Goal: Task Accomplishment & Management: Use online tool/utility

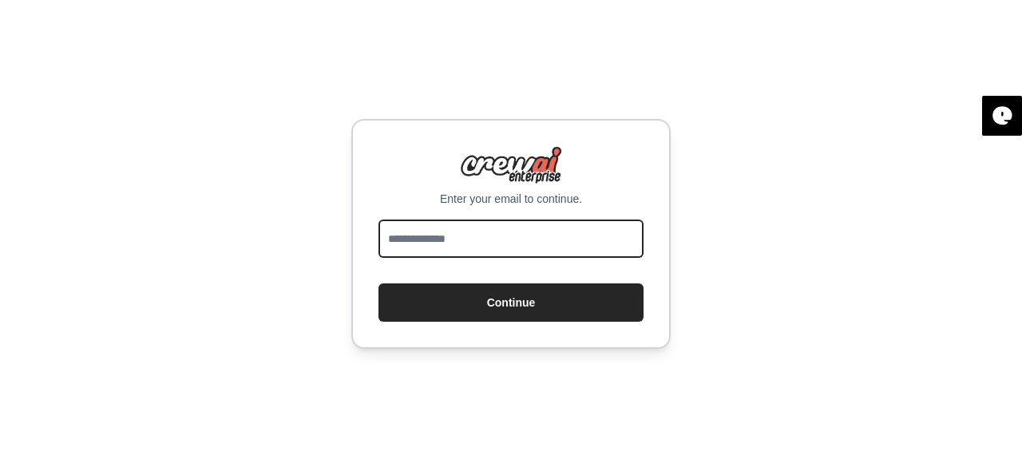
click at [398, 237] on input "email" at bounding box center [510, 239] width 265 height 38
paste input "**********"
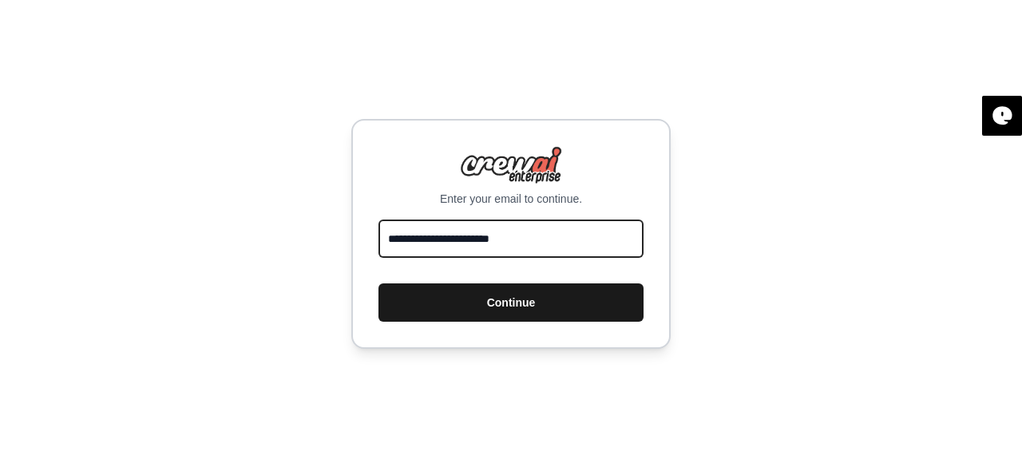
type input "**********"
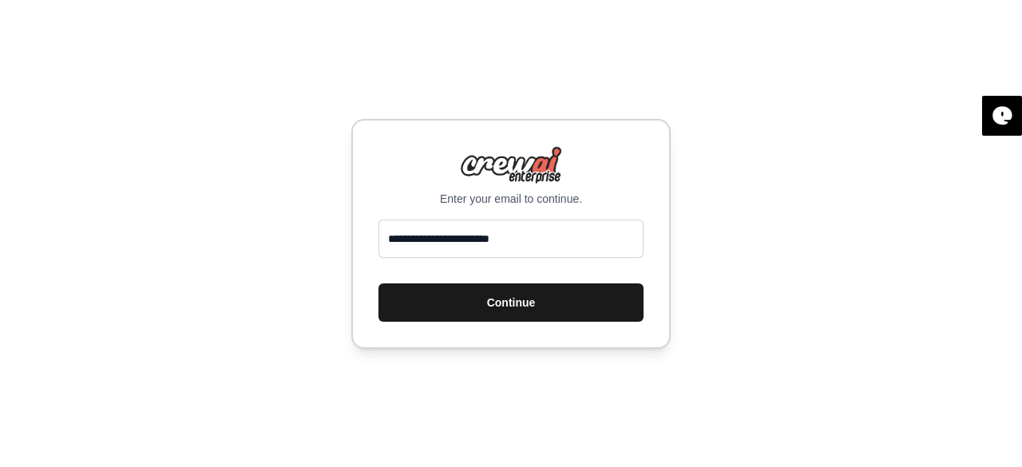
click at [445, 292] on button "Continue" at bounding box center [510, 302] width 265 height 38
click at [517, 307] on button "Continue" at bounding box center [510, 302] width 265 height 38
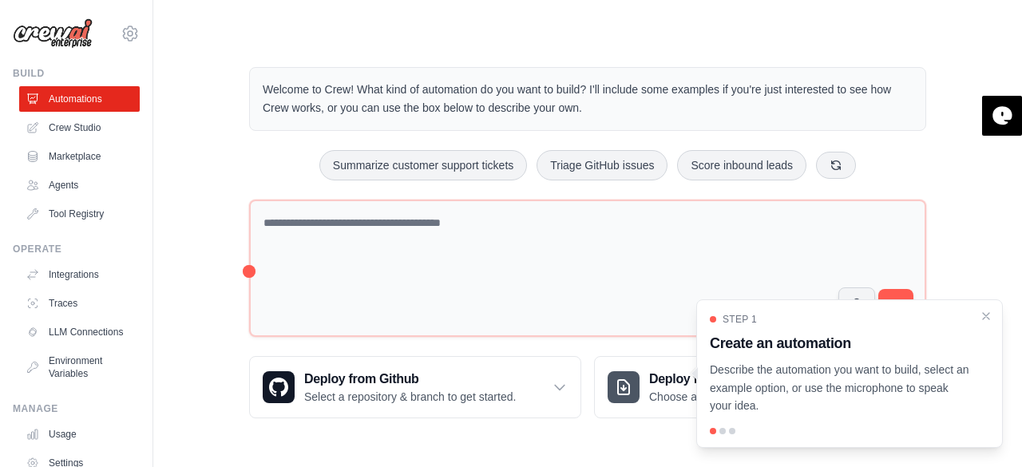
click at [970, 381] on div "Step 1 Create an automation Describe the automation you want to build, select a…" at bounding box center [849, 364] width 279 height 102
click at [719, 432] on div at bounding box center [722, 431] width 6 height 6
click at [722, 430] on div at bounding box center [722, 431] width 6 height 6
drag, startPoint x: 761, startPoint y: 420, endPoint x: 824, endPoint y: 396, distance: 66.7
click at [763, 419] on div "Step 1 Create an automation Describe the automation you want to build, select a…" at bounding box center [849, 373] width 307 height 148
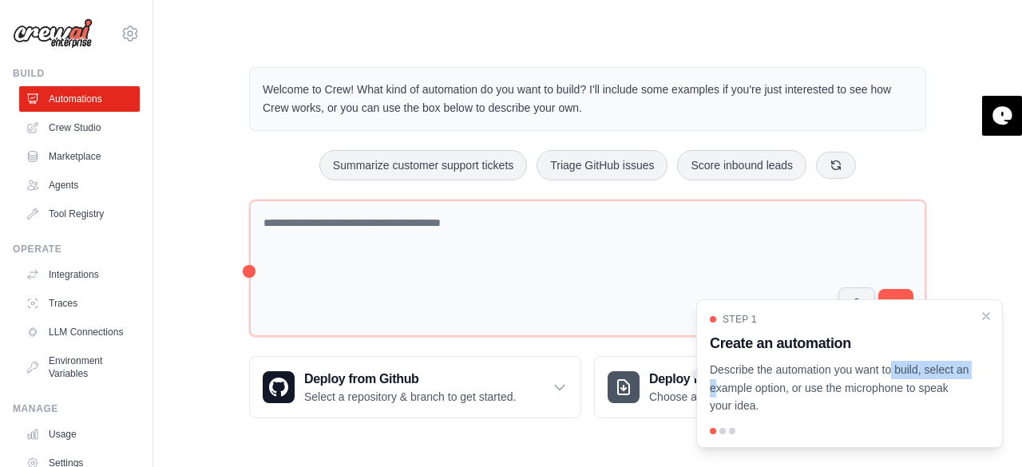
drag, startPoint x: 832, startPoint y: 362, endPoint x: 926, endPoint y: 370, distance: 94.6
click at [926, 370] on p "Describe the automation you want to build, select an example option, or use the…" at bounding box center [840, 388] width 260 height 54
drag, startPoint x: 808, startPoint y: 426, endPoint x: 730, endPoint y: 426, distance: 77.4
click at [808, 426] on div "Step 1 Create an automation Describe the automation you want to build, select a…" at bounding box center [849, 373] width 307 height 148
click at [721, 428] on div at bounding box center [722, 431] width 6 height 6
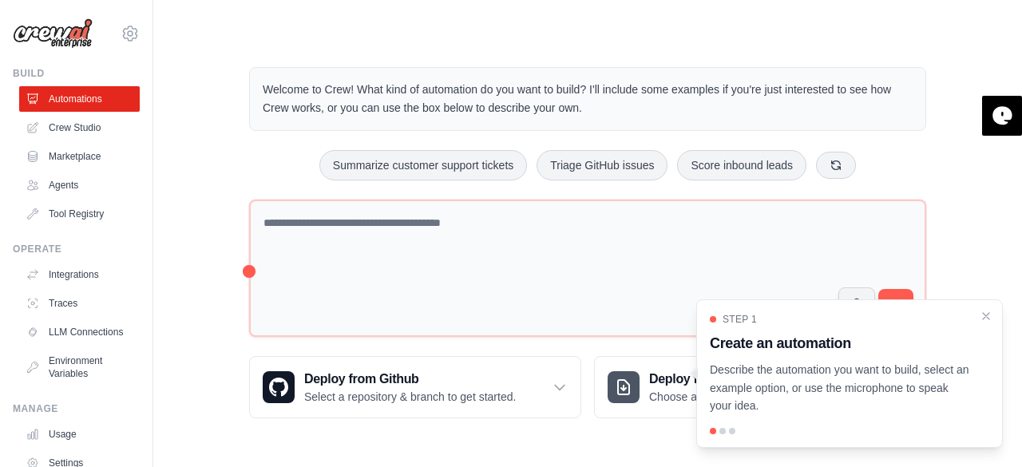
drag, startPoint x: 721, startPoint y: 428, endPoint x: 738, endPoint y: 424, distance: 17.2
click at [729, 427] on div "Step 1 Create an automation Describe the automation you want to build, select a…" at bounding box center [849, 373] width 307 height 148
click at [738, 424] on div "Step 1 Create an automation Describe the automation you want to build, select a…" at bounding box center [849, 373] width 307 height 148
click at [979, 315] on div "Step 1 Create an automation Describe the automation you want to build, select a…" at bounding box center [849, 364] width 279 height 102
click at [985, 315] on icon "Close walkthrough" at bounding box center [986, 314] width 7 height 7
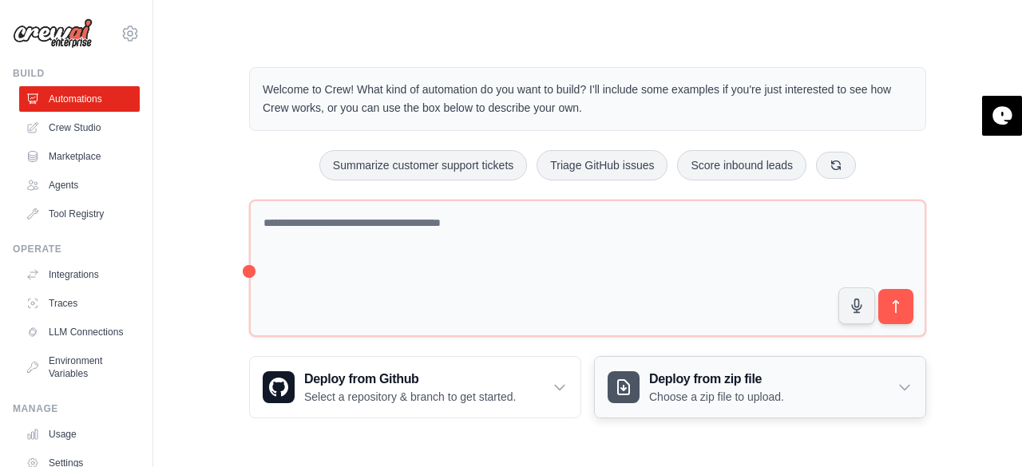
click at [749, 372] on h3 "Deploy from zip file" at bounding box center [716, 379] width 135 height 19
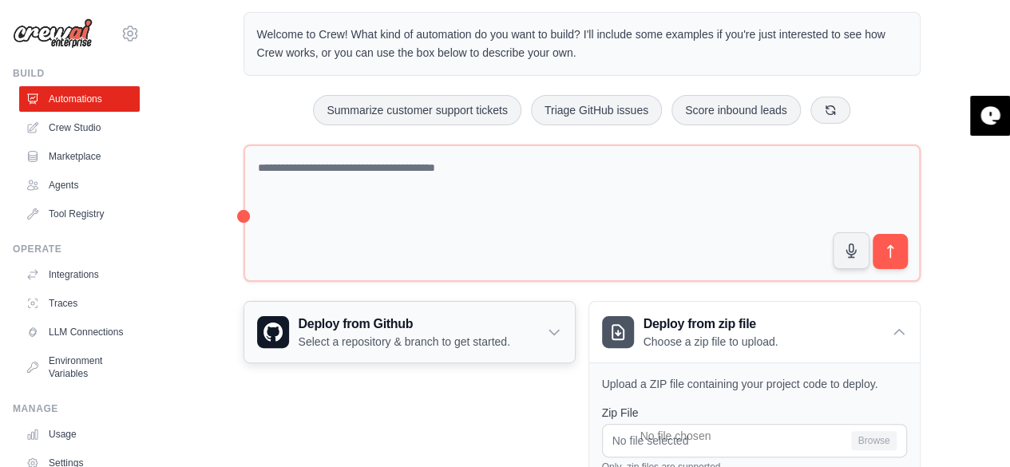
scroll to position [80, 0]
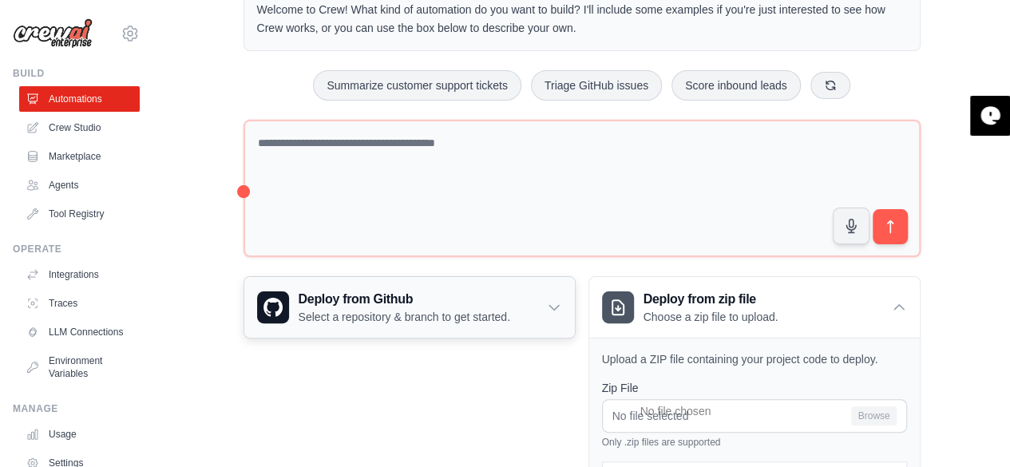
click at [536, 320] on div "Deploy from Github Select a repository & branch to get started." at bounding box center [409, 307] width 330 height 61
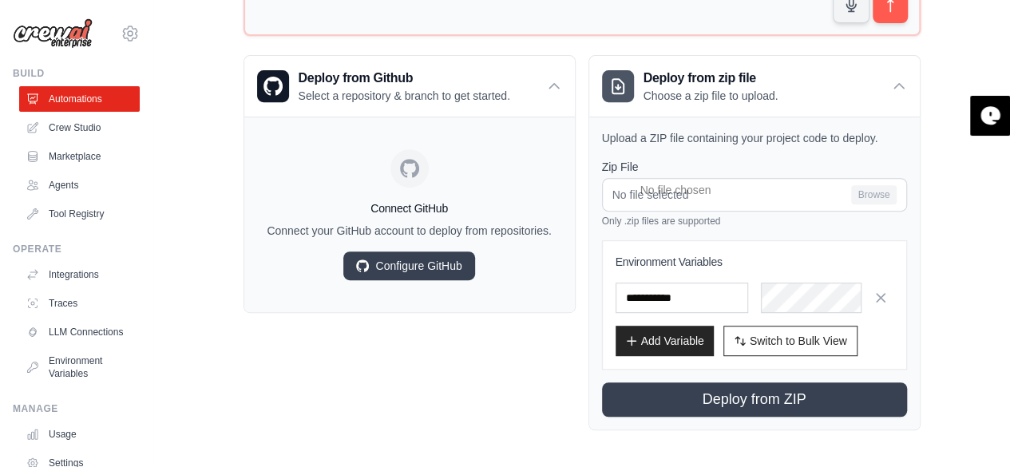
scroll to position [0, 0]
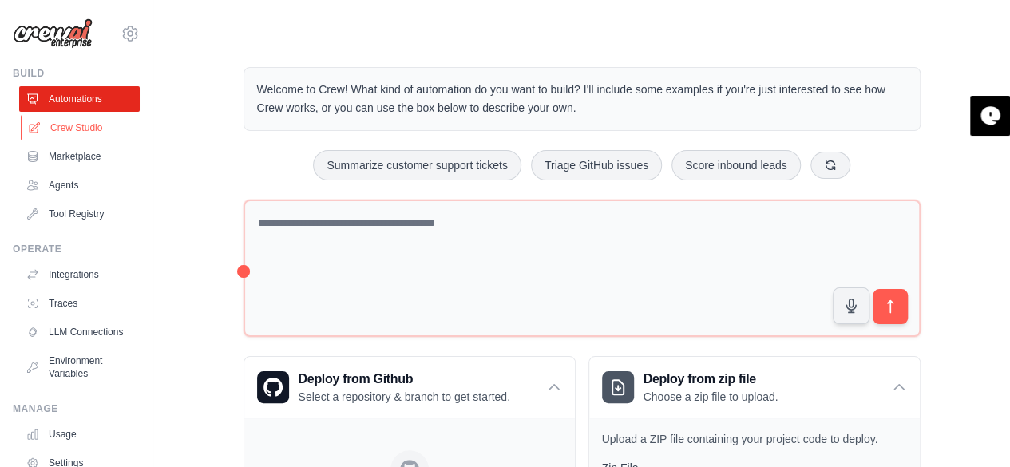
click at [87, 129] on link "Crew Studio" at bounding box center [81, 128] width 121 height 26
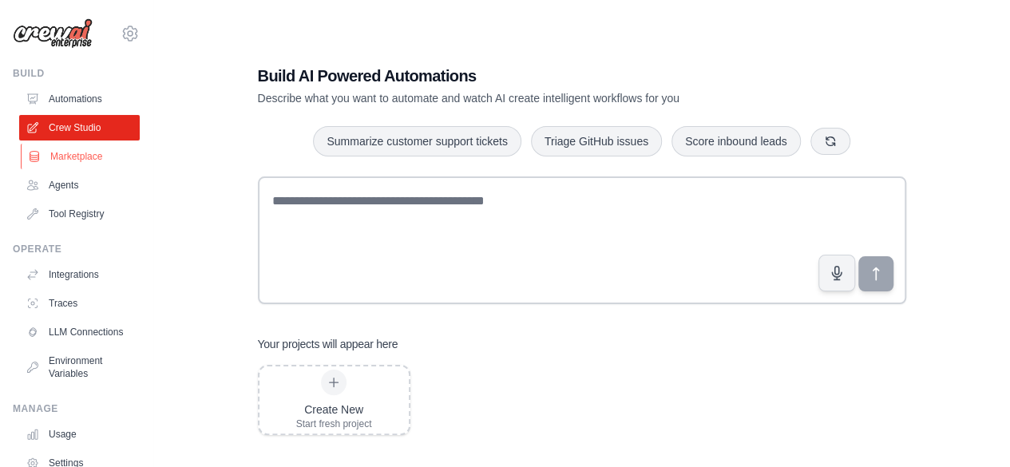
click at [55, 162] on link "Marketplace" at bounding box center [81, 157] width 121 height 26
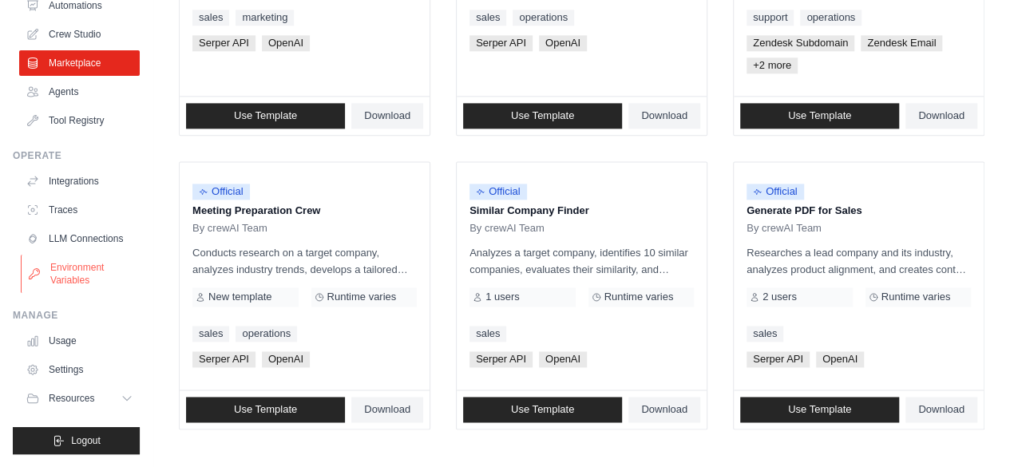
scroll to position [1053, 0]
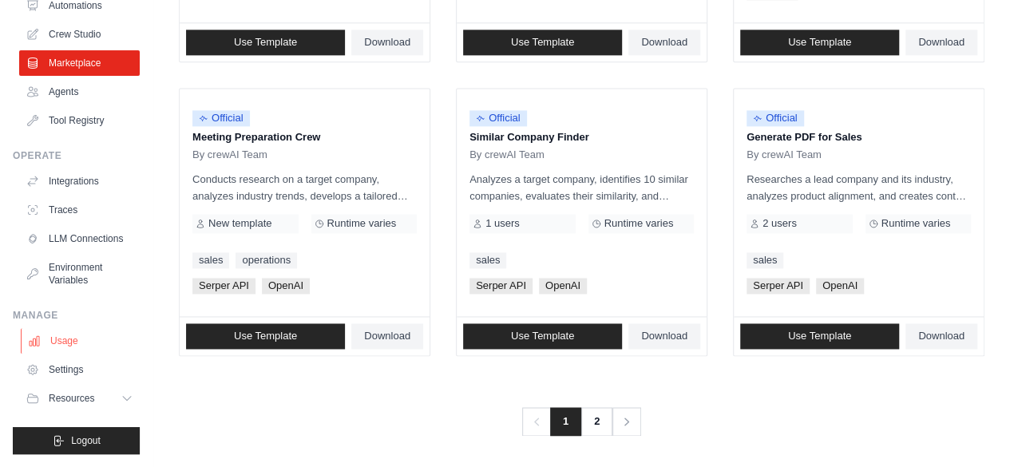
click at [102, 353] on link "Usage" at bounding box center [81, 341] width 121 height 26
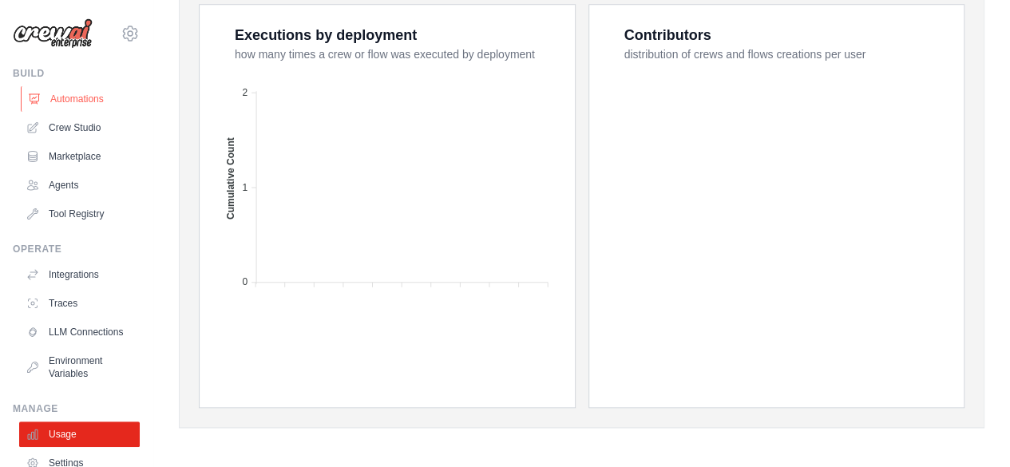
click at [49, 101] on link "Automations" at bounding box center [81, 99] width 121 height 26
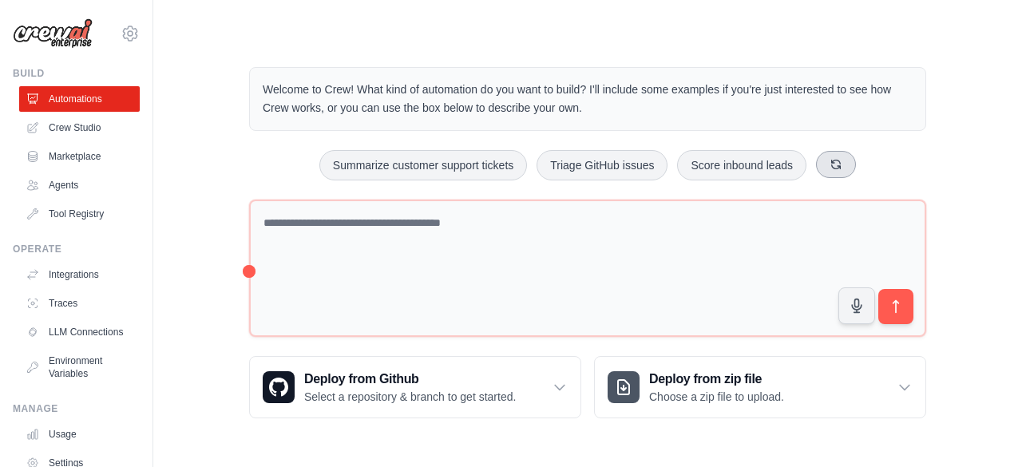
click at [829, 162] on icon at bounding box center [835, 164] width 13 height 13
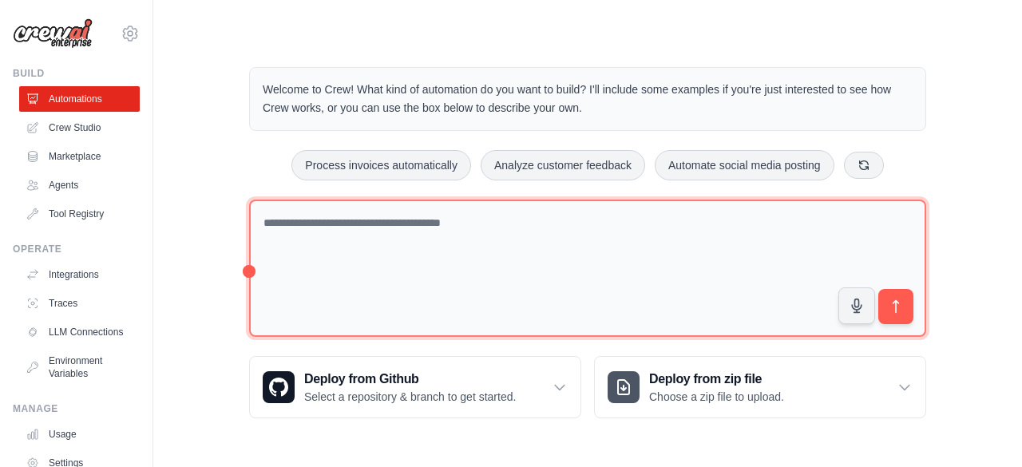
click at [379, 247] on textarea at bounding box center [587, 269] width 677 height 138
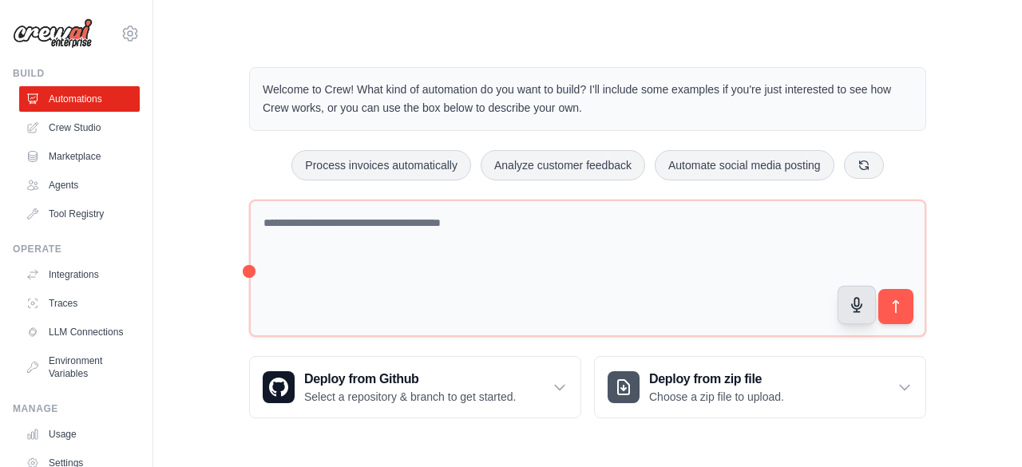
click at [853, 294] on button "button" at bounding box center [856, 305] width 38 height 38
click at [876, 303] on div at bounding box center [587, 272] width 677 height 144
click at [865, 302] on button "button" at bounding box center [856, 305] width 38 height 38
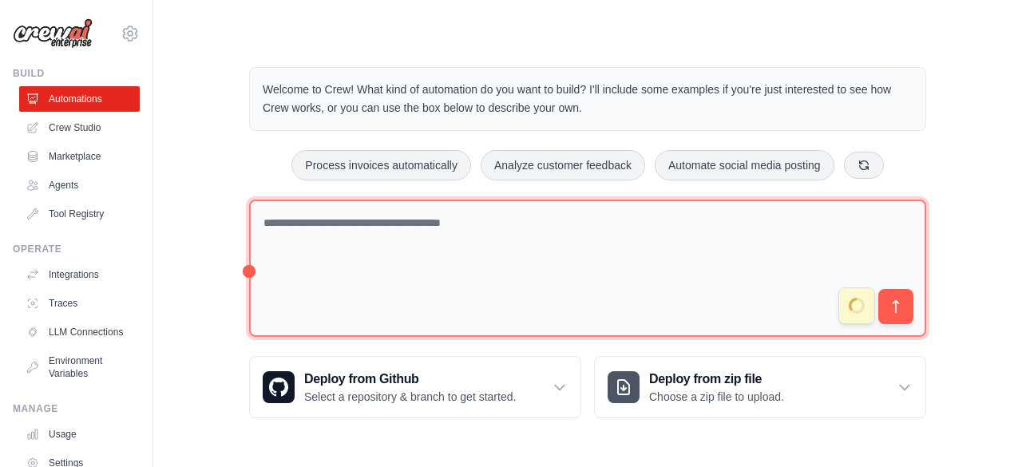
type textarea "**********"
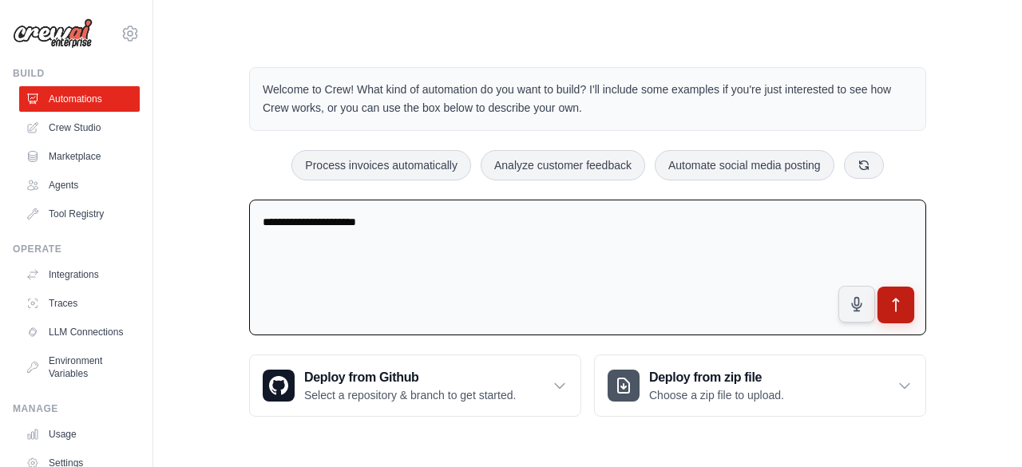
click at [898, 307] on icon "submit" at bounding box center [896, 305] width 17 height 17
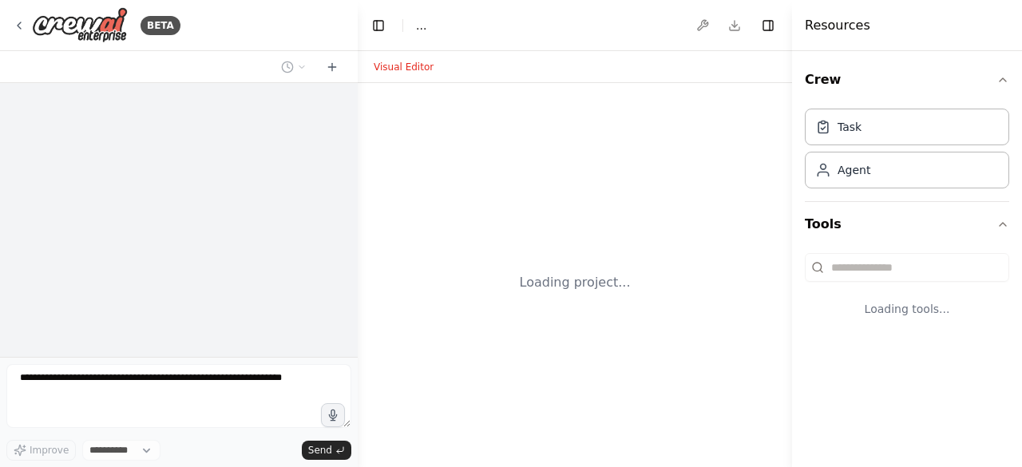
select select "****"
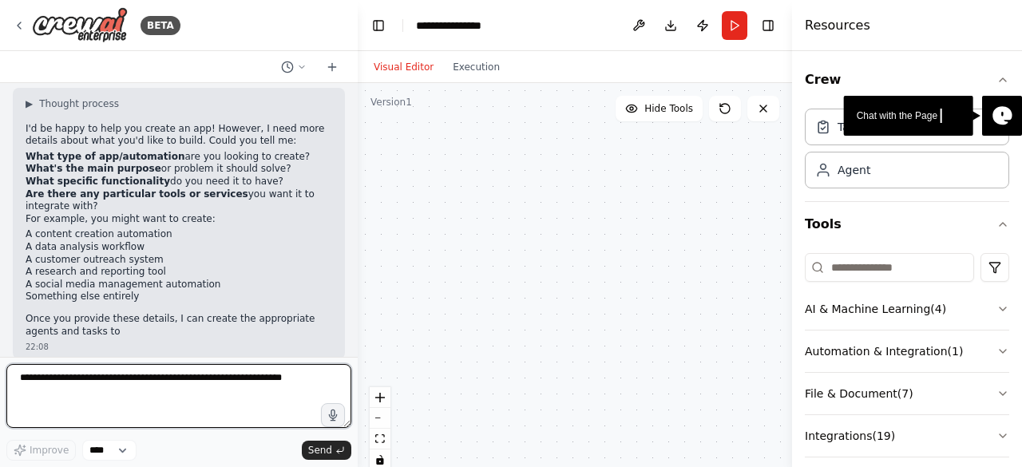
scroll to position [74, 0]
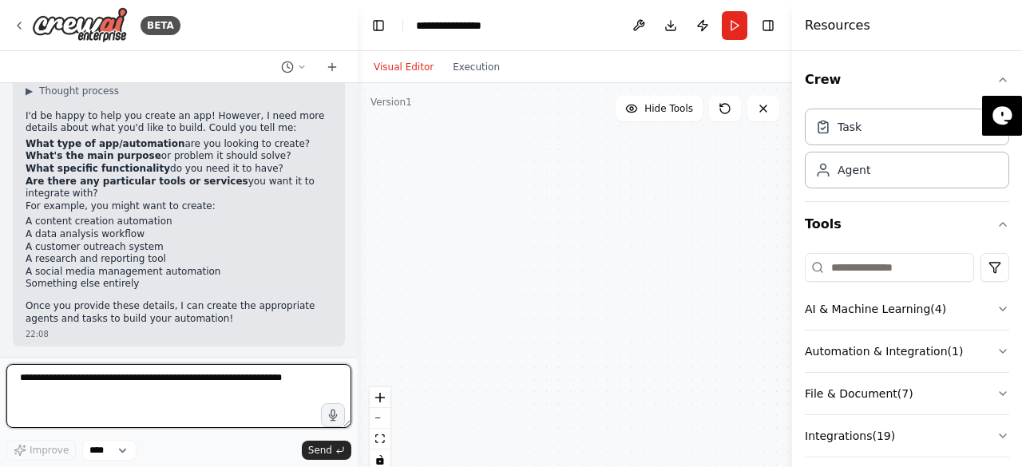
click at [272, 383] on textarea at bounding box center [178, 396] width 345 height 64
drag, startPoint x: 272, startPoint y: 383, endPoint x: 152, endPoint y: 378, distance: 120.7
click at [160, 376] on textarea at bounding box center [178, 396] width 345 height 64
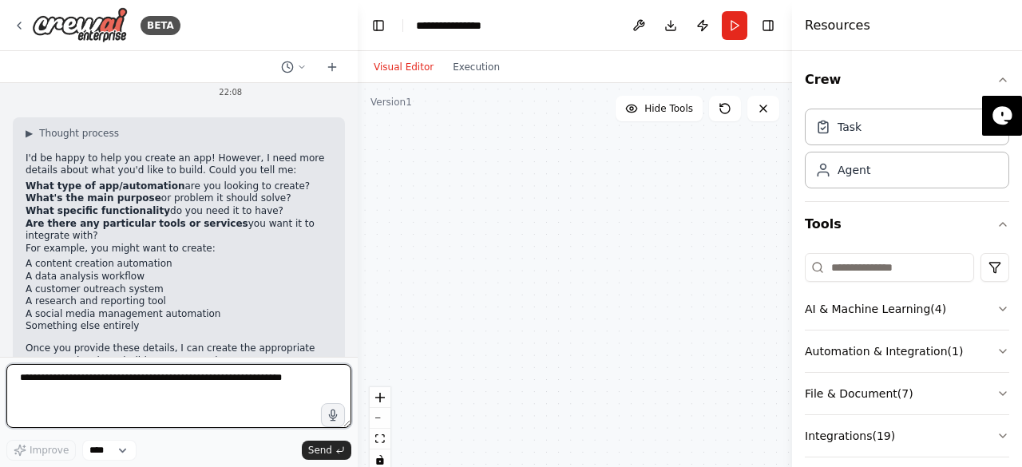
scroll to position [0, 0]
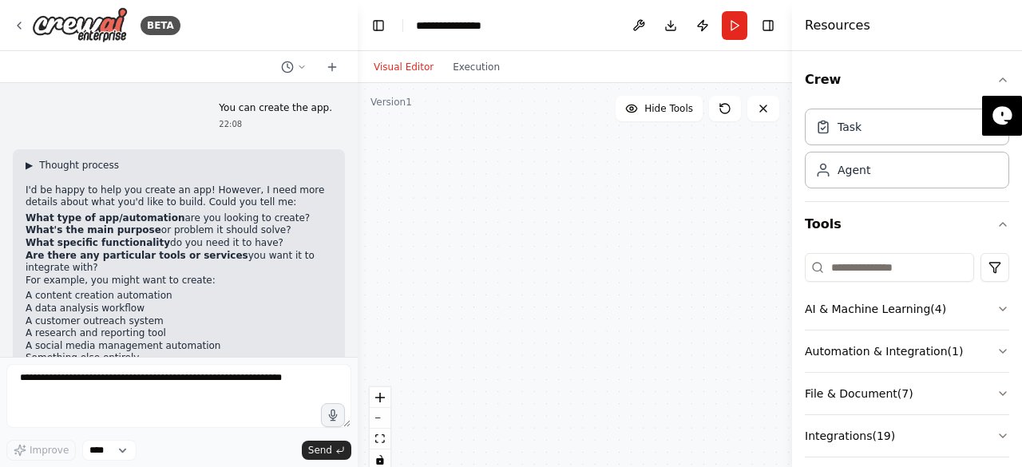
click at [33, 160] on span "▶" at bounding box center [29, 165] width 7 height 13
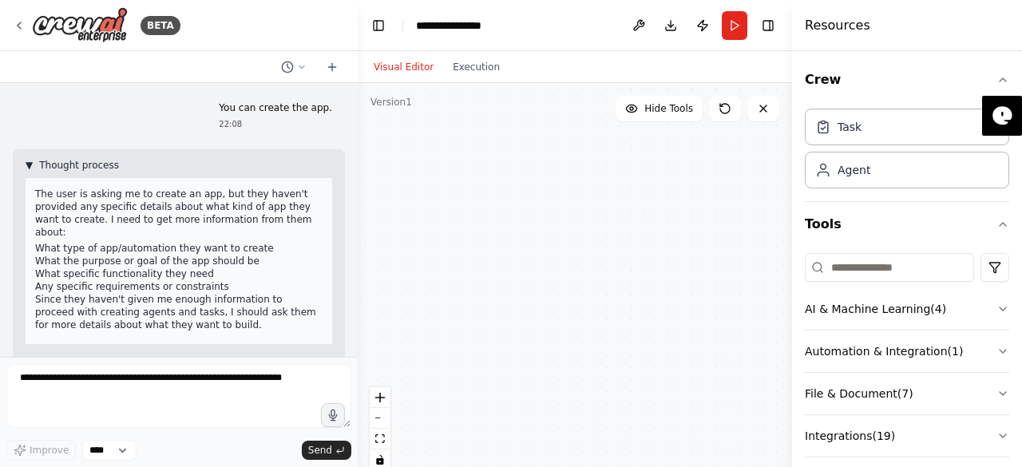
click at [33, 160] on span "▼" at bounding box center [29, 165] width 7 height 13
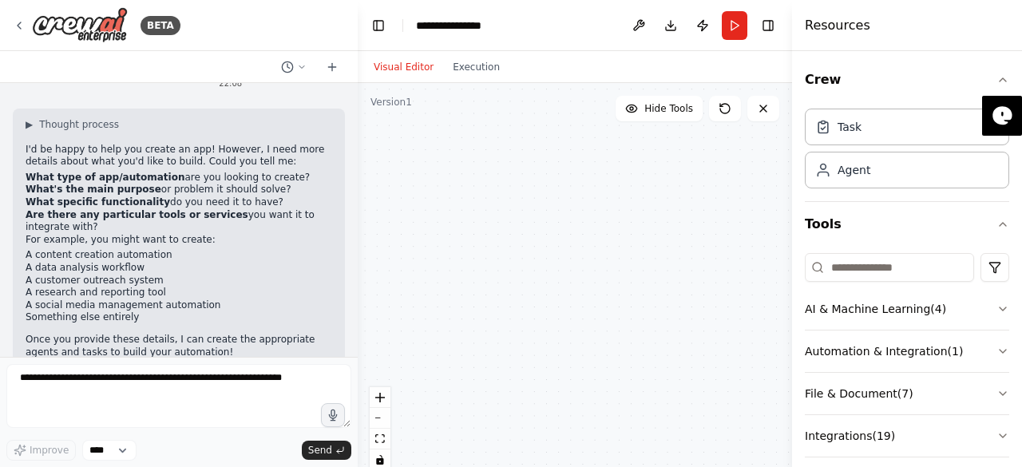
scroll to position [74, 0]
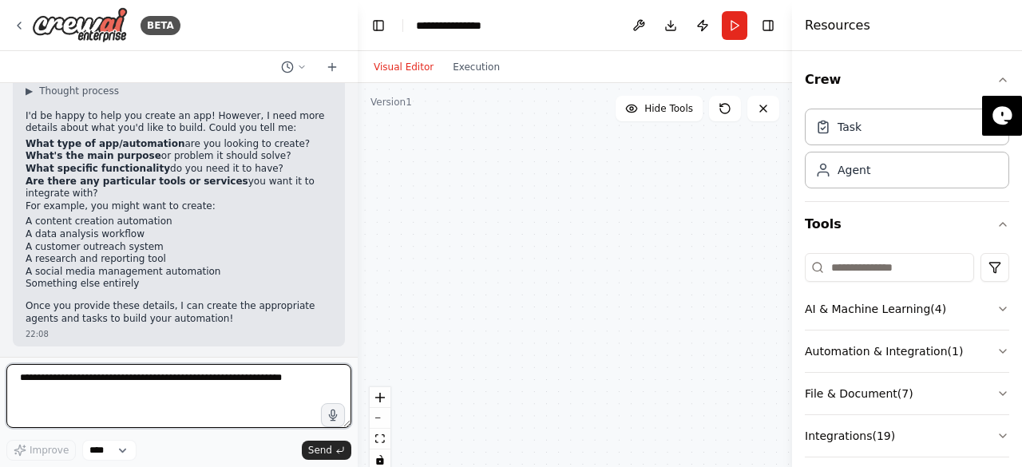
click at [32, 377] on textarea at bounding box center [178, 396] width 345 height 64
paste textarea "**********"
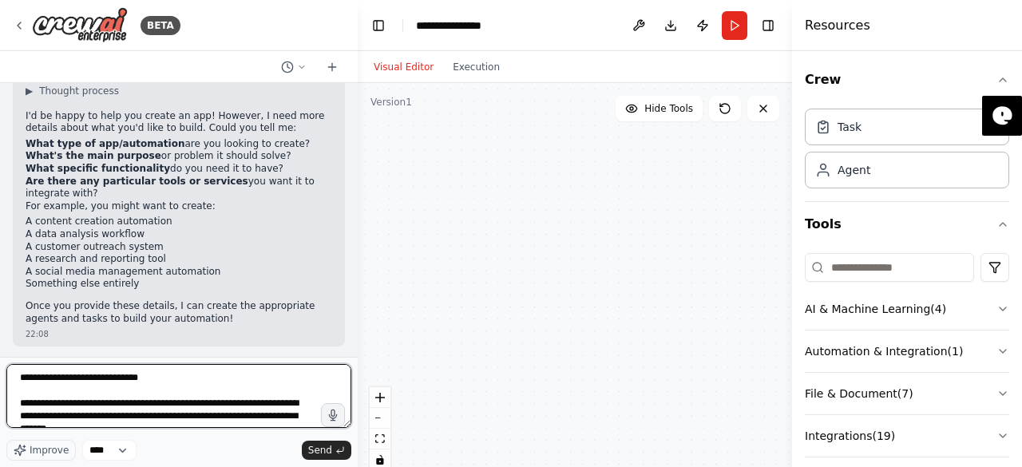
scroll to position [231, 0]
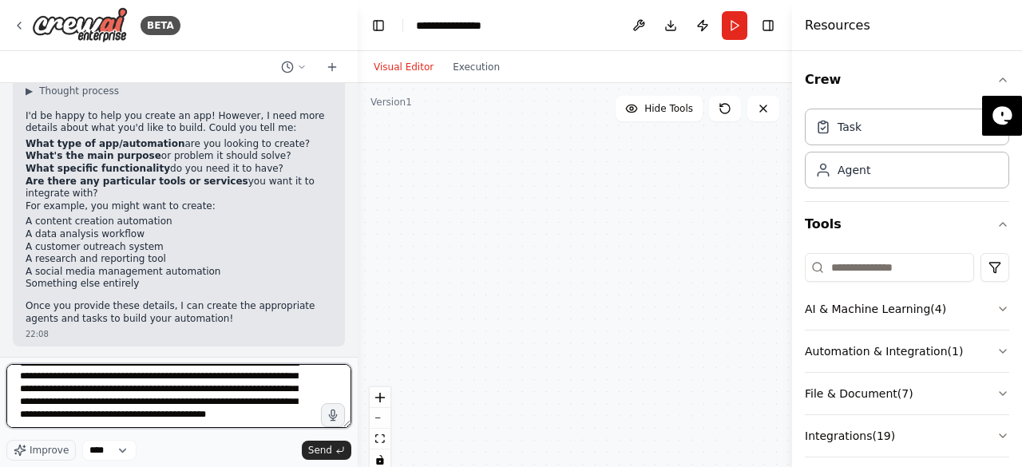
click at [308, 416] on textarea "**********" at bounding box center [178, 396] width 345 height 64
type textarea "**********"
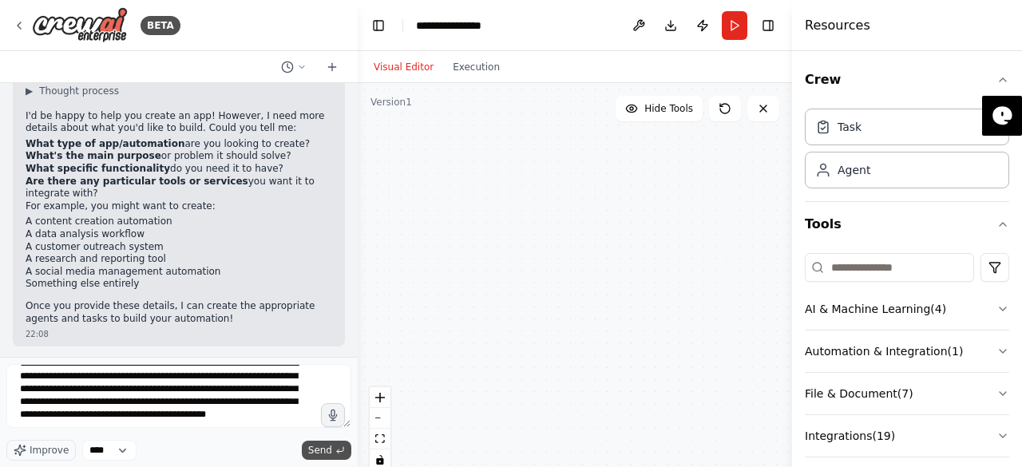
click at [331, 451] on span "Send" at bounding box center [320, 450] width 24 height 13
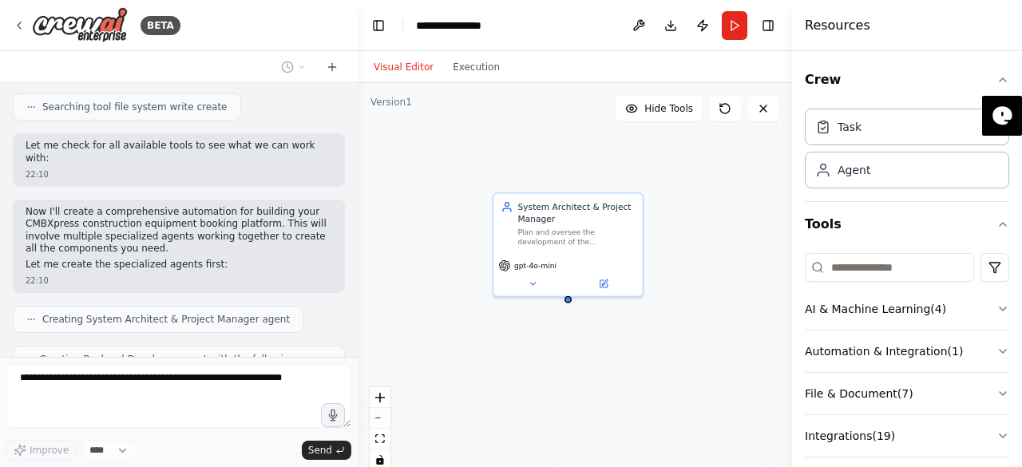
scroll to position [972, 0]
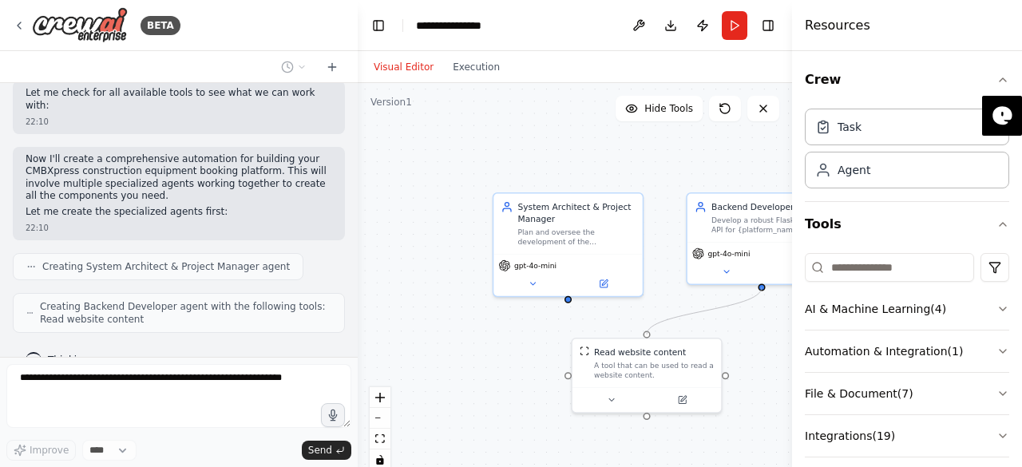
click at [637, 328] on div "System Architect & Project Manager Plan and oversee the development of the {pla…" at bounding box center [575, 282] width 434 height 399
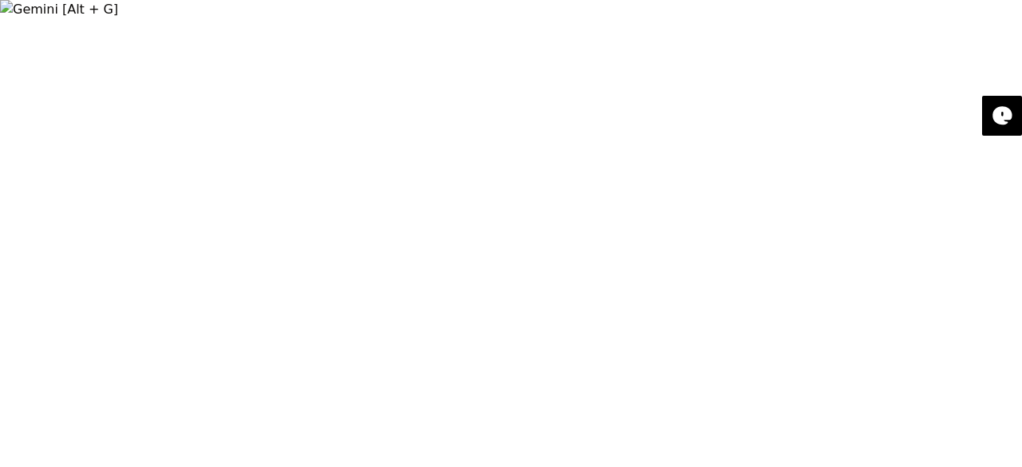
click at [247, 19] on html at bounding box center [511, 9] width 1022 height 19
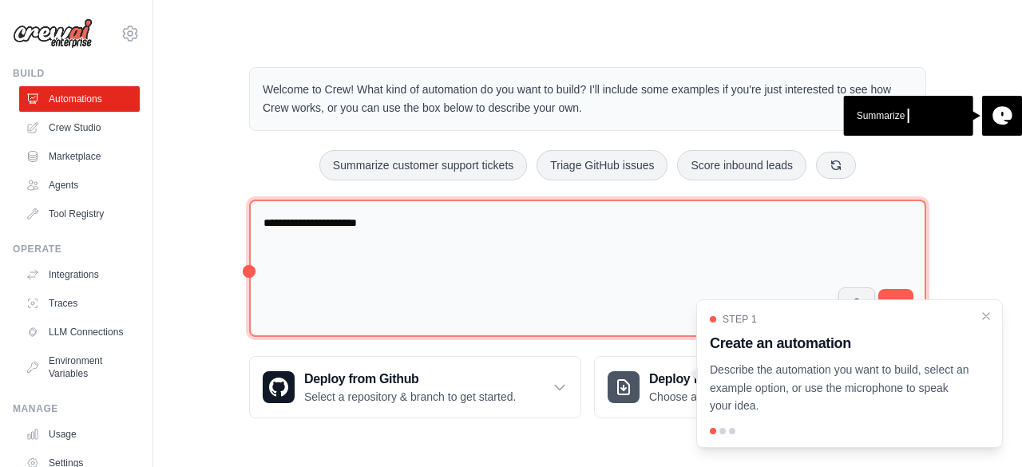
click at [307, 235] on textarea "**********" at bounding box center [587, 269] width 677 height 138
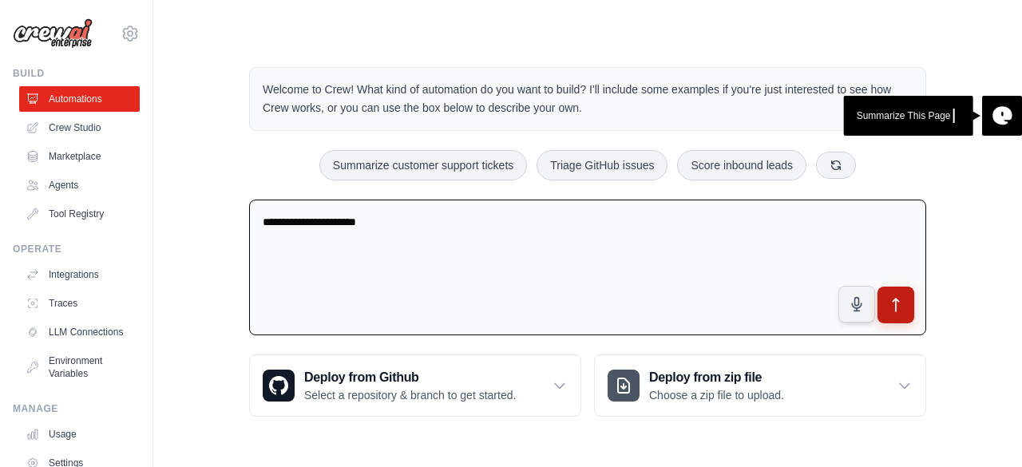
click at [902, 317] on button "submit" at bounding box center [895, 305] width 37 height 37
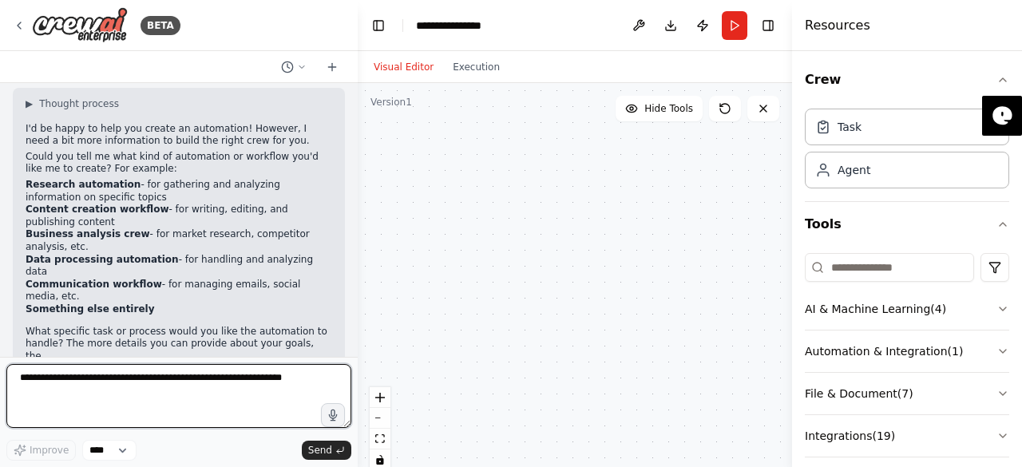
scroll to position [74, 0]
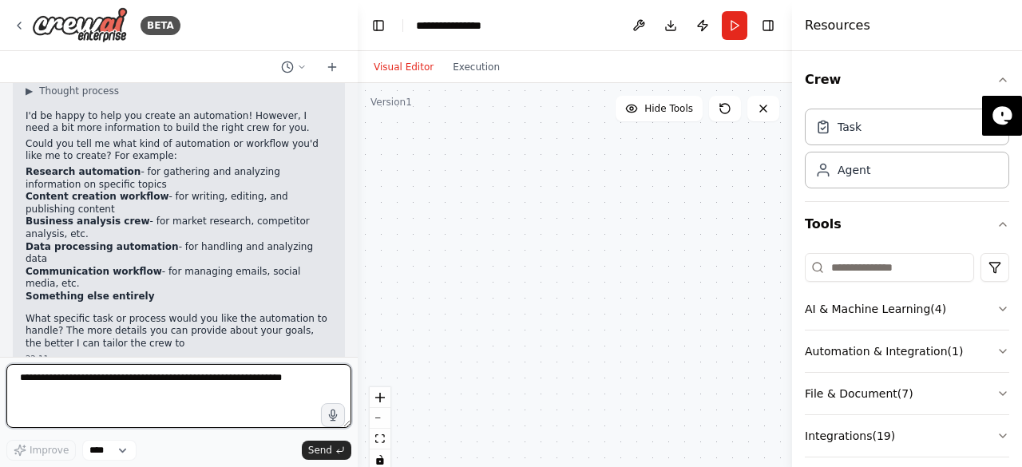
click at [38, 379] on textarea at bounding box center [178, 396] width 345 height 64
paste textarea "**********"
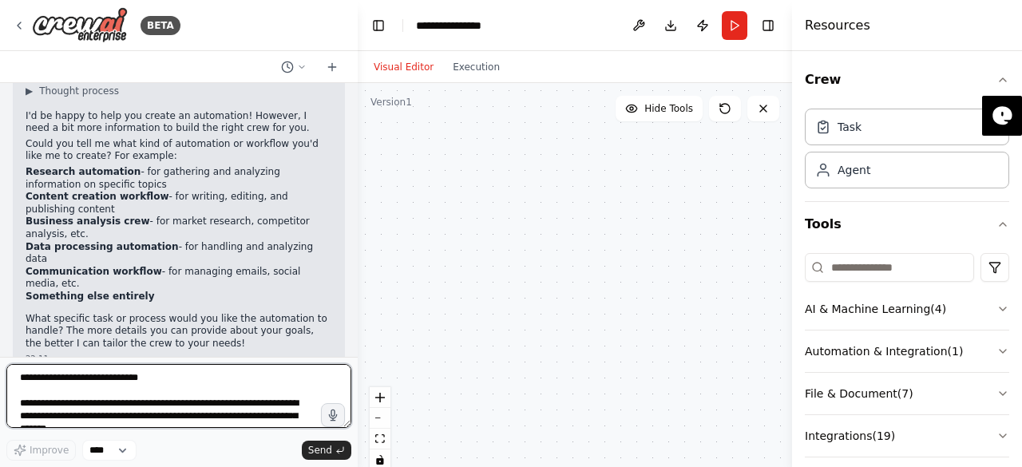
scroll to position [224, 0]
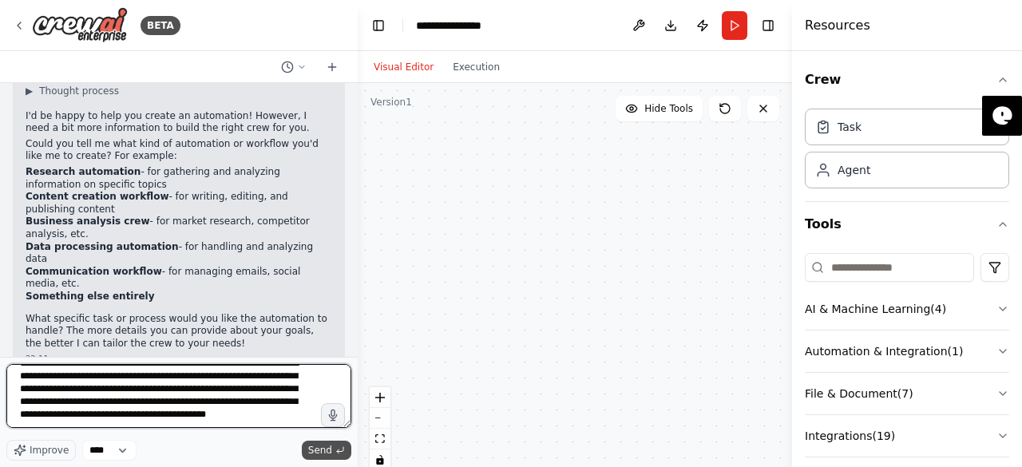
type textarea "**********"
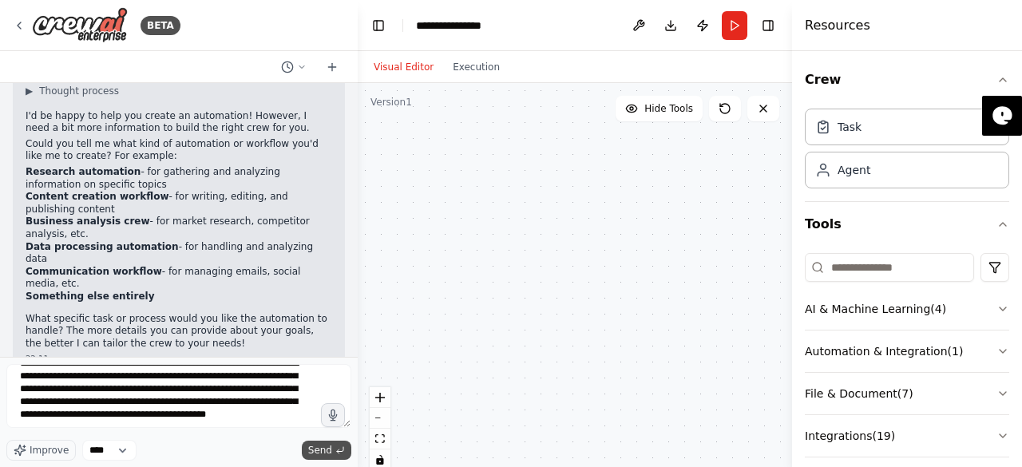
click at [322, 453] on span "Send" at bounding box center [320, 450] width 24 height 13
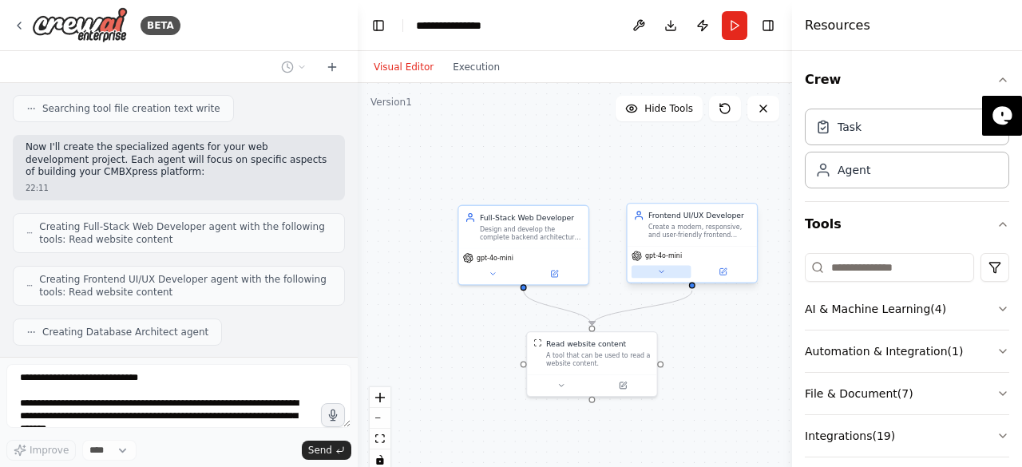
scroll to position [967, 0]
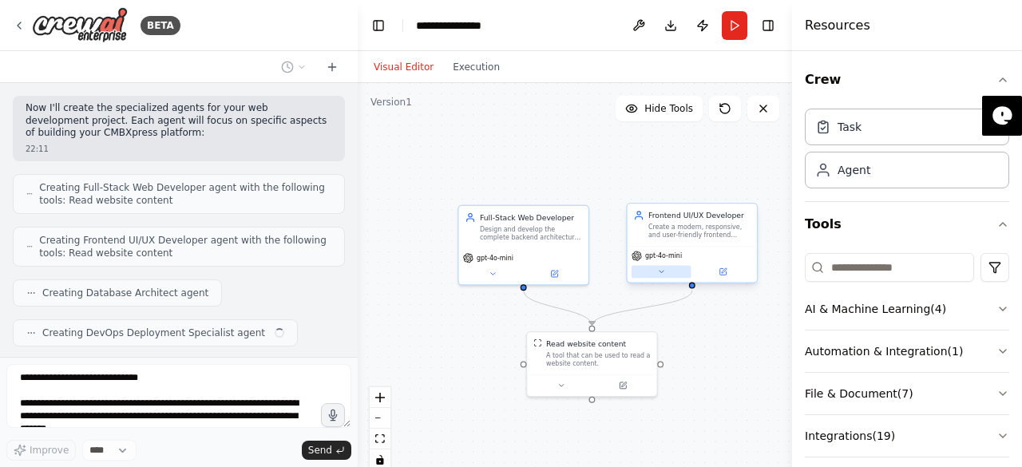
click at [656, 275] on button at bounding box center [661, 271] width 60 height 13
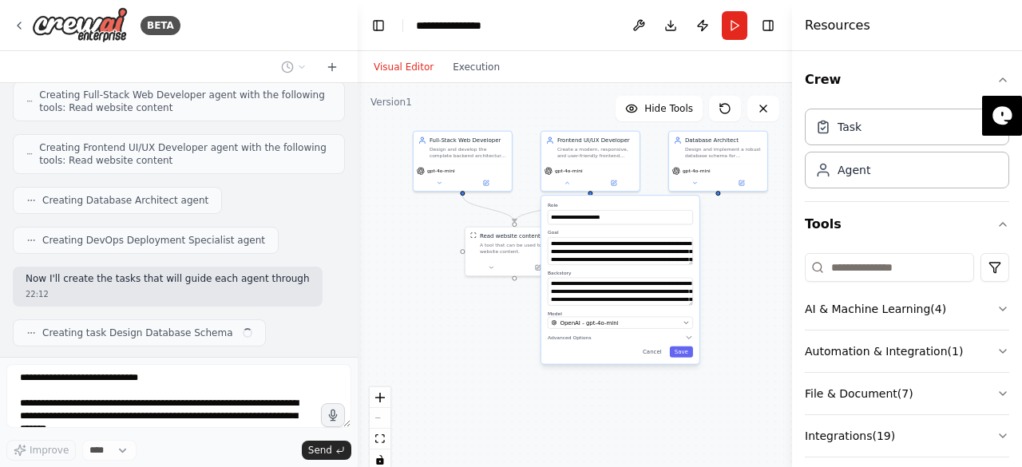
scroll to position [1071, 0]
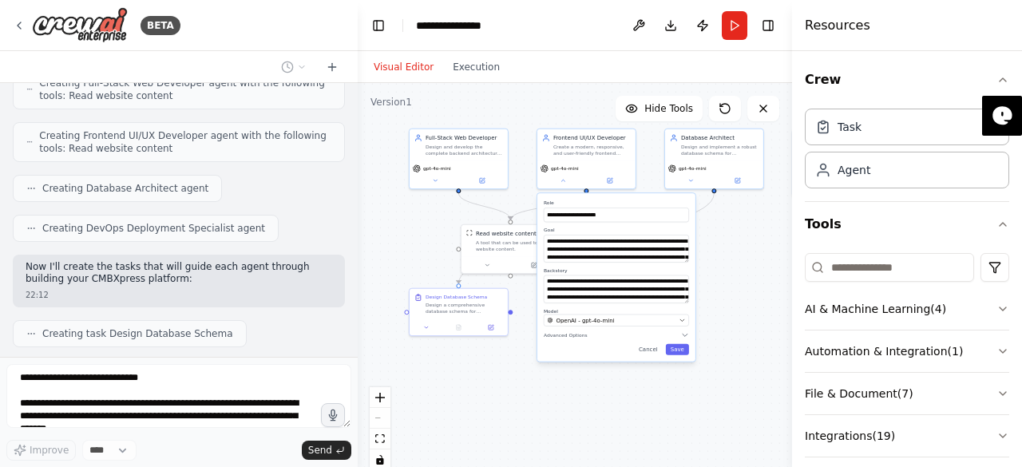
drag, startPoint x: 611, startPoint y: 409, endPoint x: 513, endPoint y: 301, distance: 145.8
click at [513, 301] on div ".deletable-edge-delete-btn { width: 20px; height: 20px; border: 0px solid #ffff…" at bounding box center [575, 282] width 434 height 399
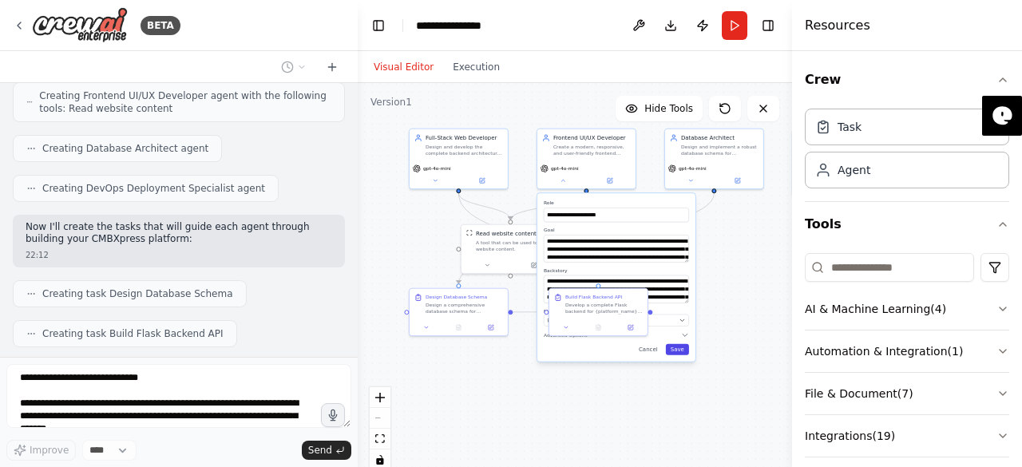
click at [676, 348] on button "Save" at bounding box center [677, 349] width 23 height 11
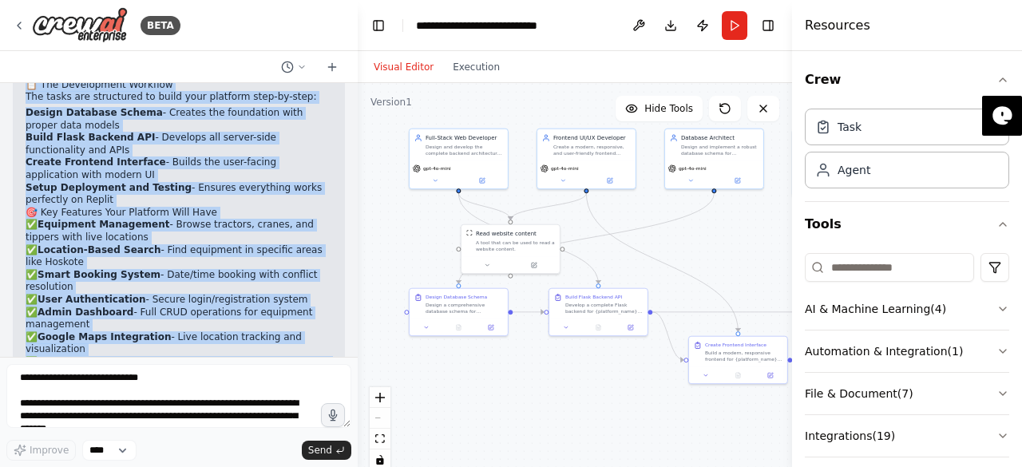
scroll to position [1887, 0]
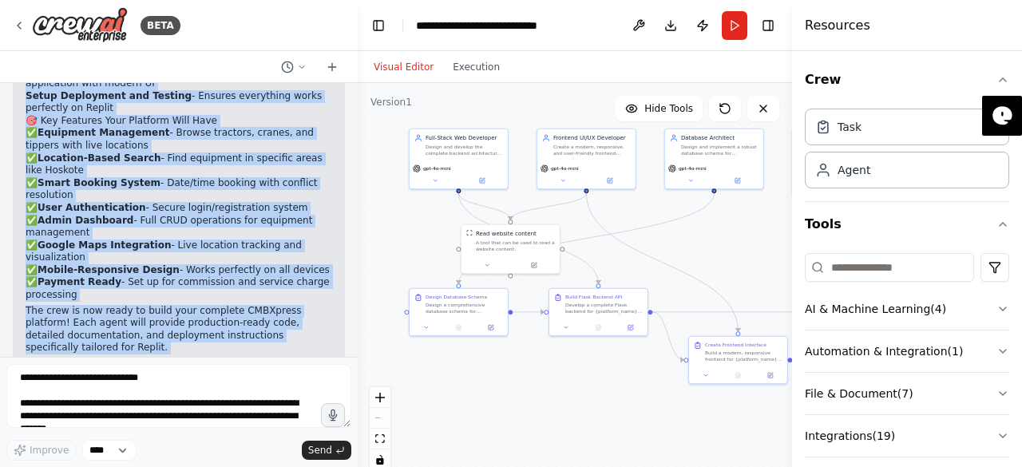
drag, startPoint x: 26, startPoint y: 165, endPoint x: 262, endPoint y: 323, distance: 284.3
click at [262, 323] on div "Perfect! I've created a comprehensive web development crew for your CMBXpress c…" at bounding box center [179, 93] width 307 height 579
copy div "Loremip! D'si ametcon a elitseddoeius tem incididuntu labo etd magn ALIQuaeni a…"
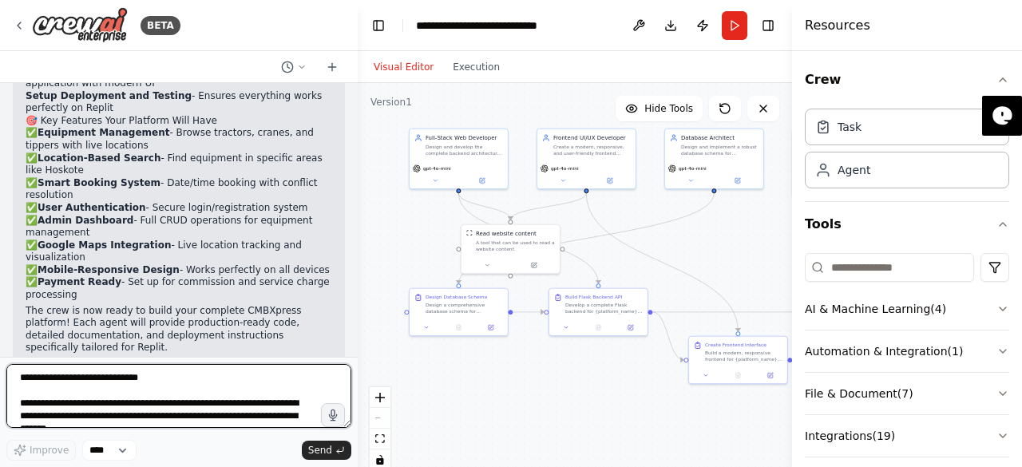
click at [86, 384] on textarea "**********" at bounding box center [178, 396] width 345 height 64
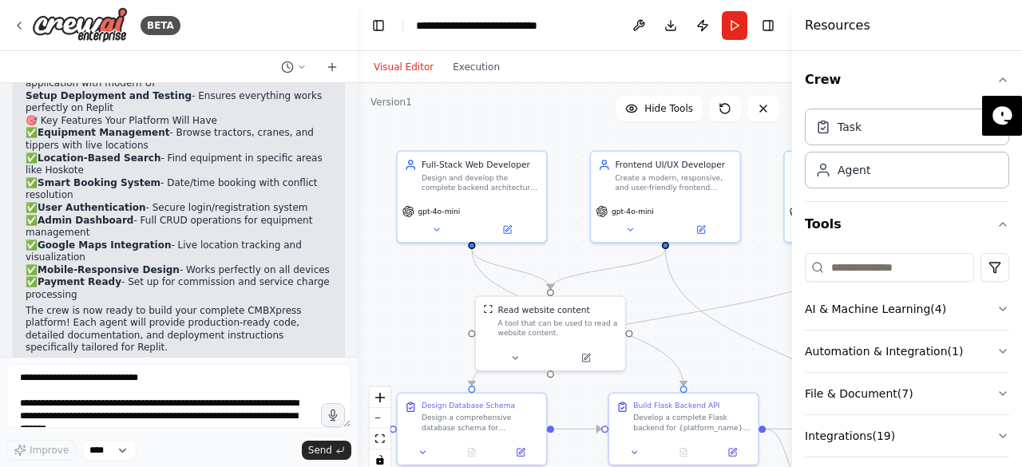
drag, startPoint x: 442, startPoint y: 198, endPoint x: 447, endPoint y: 258, distance: 60.1
click at [447, 258] on div ".deletable-edge-delete-btn { width: 20px; height: 20px; border: 0px solid #ffff…" at bounding box center [575, 282] width 434 height 399
click at [427, 231] on button at bounding box center [436, 229] width 69 height 14
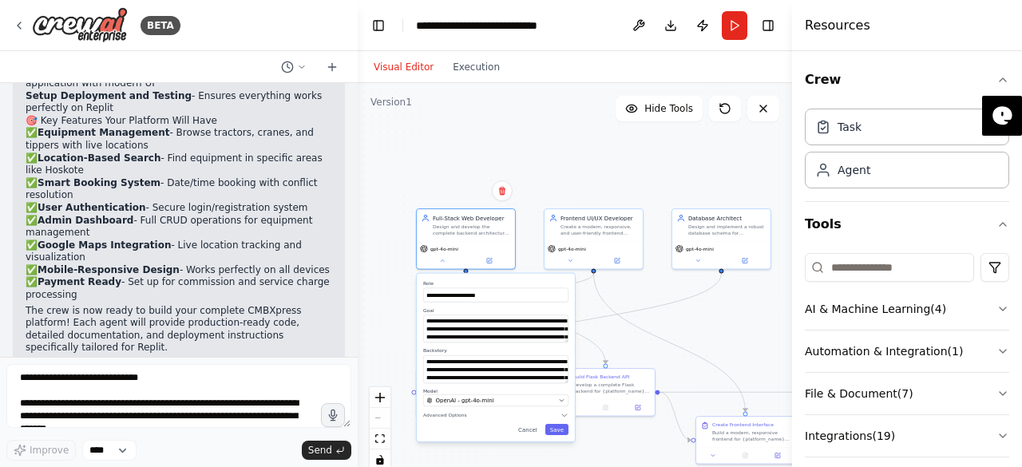
click at [560, 435] on div "**********" at bounding box center [496, 358] width 158 height 168
click at [560, 428] on button "Save" at bounding box center [556, 429] width 23 height 11
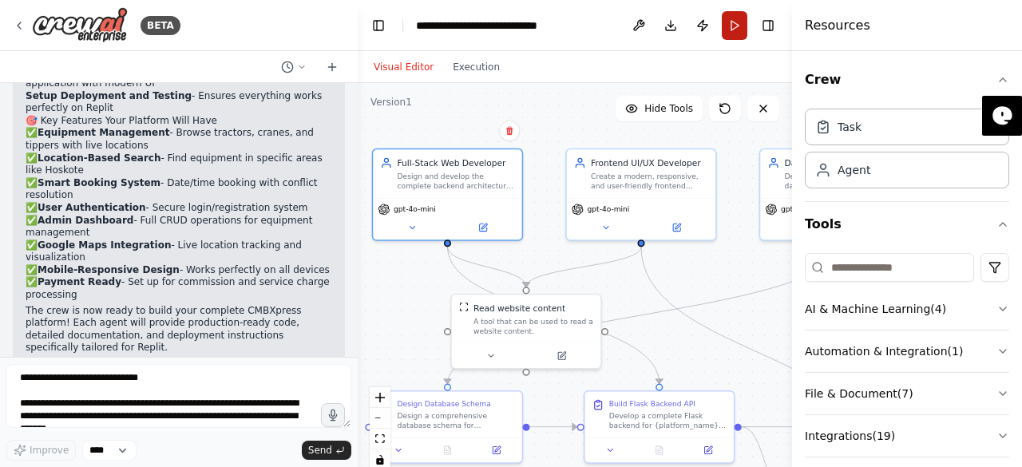
click at [738, 18] on button "Run" at bounding box center [735, 25] width 26 height 29
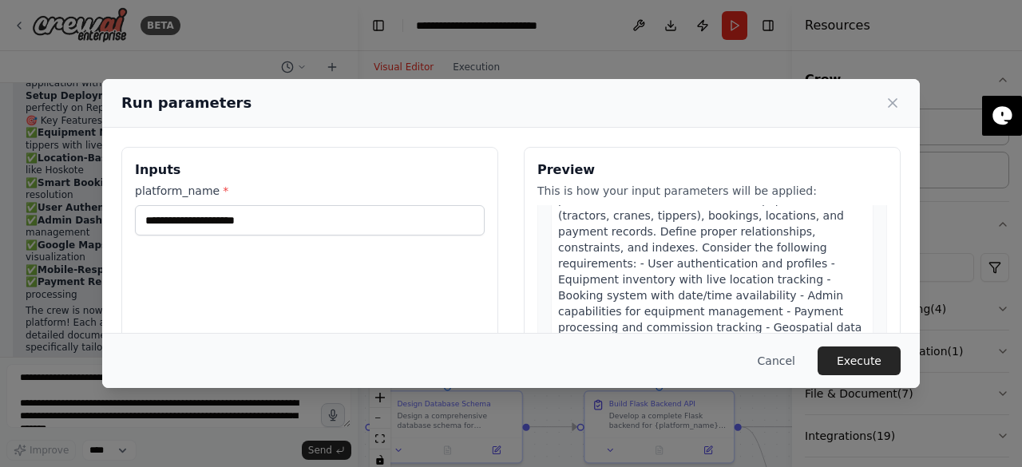
scroll to position [0, 0]
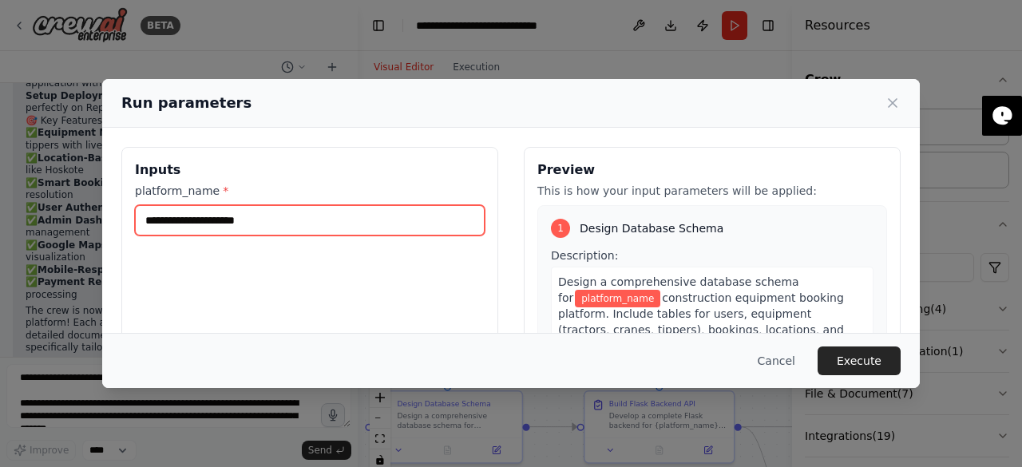
click at [217, 216] on input "platform_name *" at bounding box center [310, 220] width 350 height 30
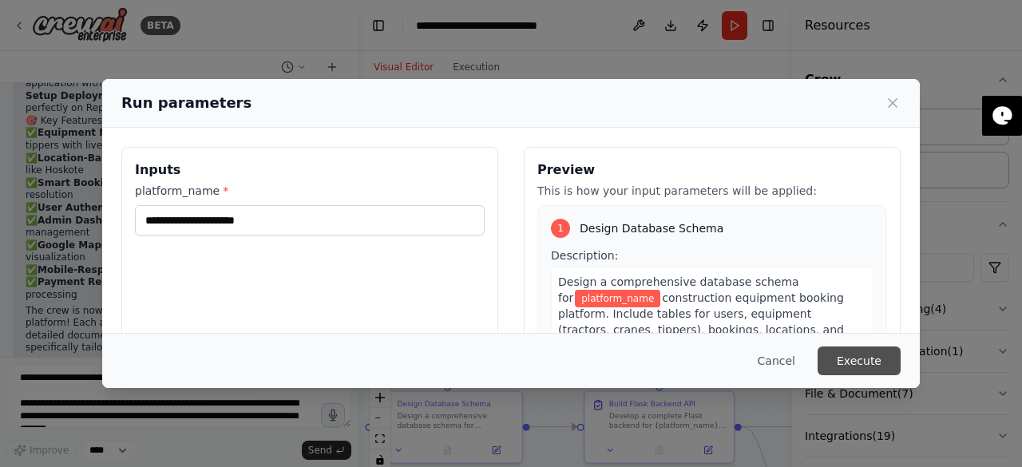
click at [856, 361] on button "Execute" at bounding box center [858, 360] width 83 height 29
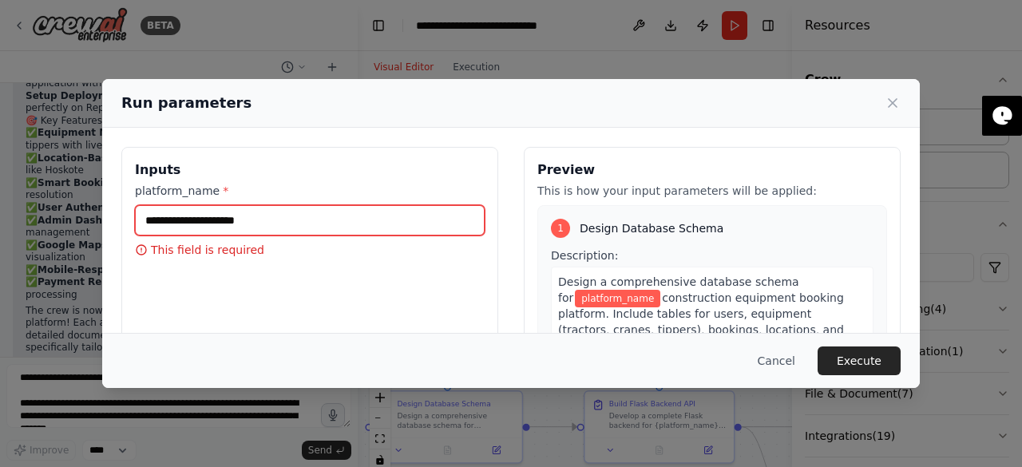
click at [196, 216] on input "platform_name *" at bounding box center [310, 220] width 350 height 30
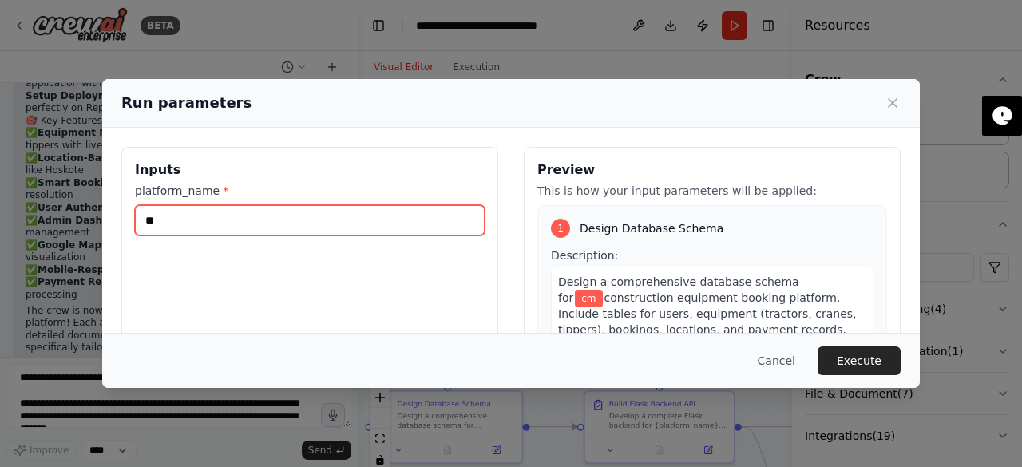
type input "*"
type input "*********"
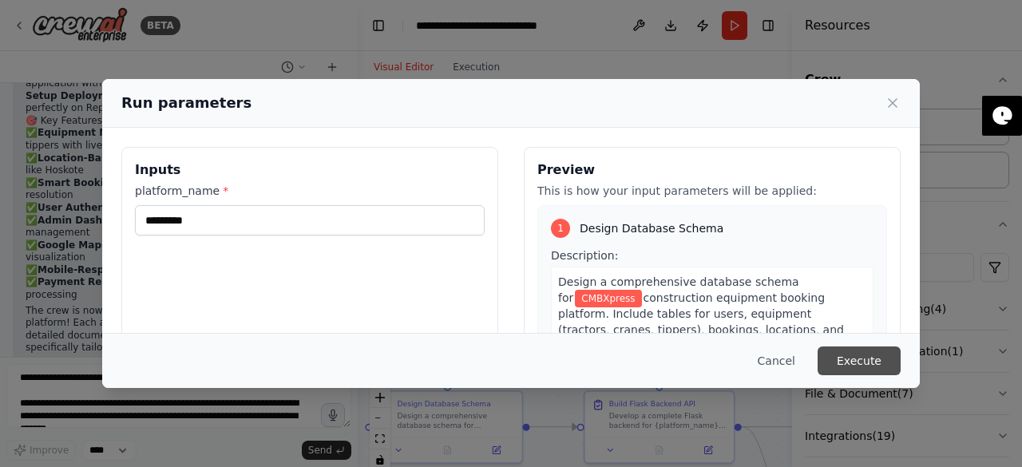
click at [857, 362] on button "Execute" at bounding box center [858, 360] width 83 height 29
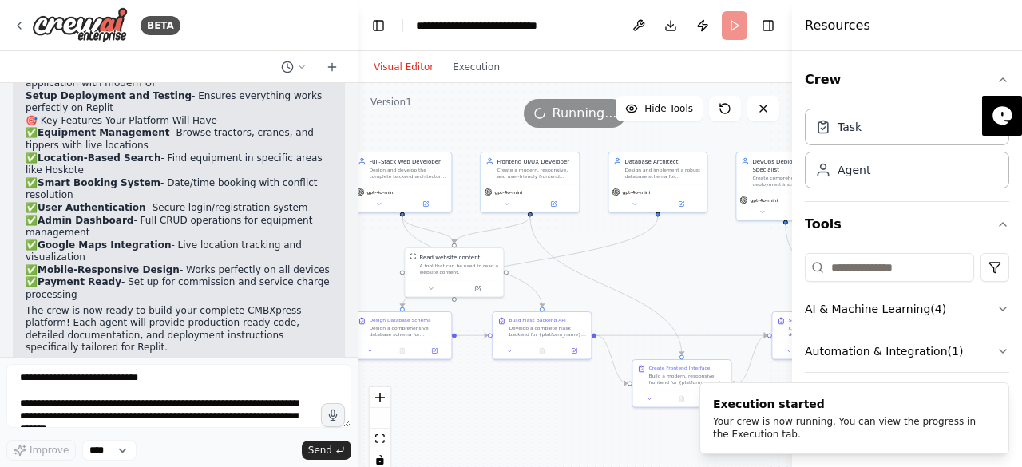
drag, startPoint x: 744, startPoint y: 330, endPoint x: 636, endPoint y: 267, distance: 124.9
click at [636, 267] on div ".deletable-edge-delete-btn { width: 20px; height: 20px; border: 0px solid #ffff…" at bounding box center [575, 282] width 434 height 399
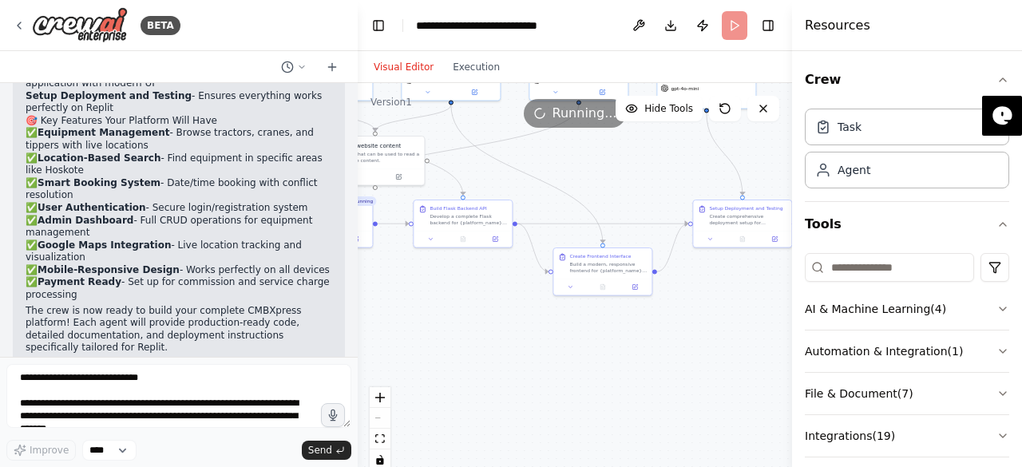
drag, startPoint x: 702, startPoint y: 432, endPoint x: 615, endPoint y: 307, distance: 152.6
click at [615, 307] on div ".deletable-edge-delete-btn { width: 20px; height: 20px; border: 0px solid #ffff…" at bounding box center [575, 282] width 434 height 399
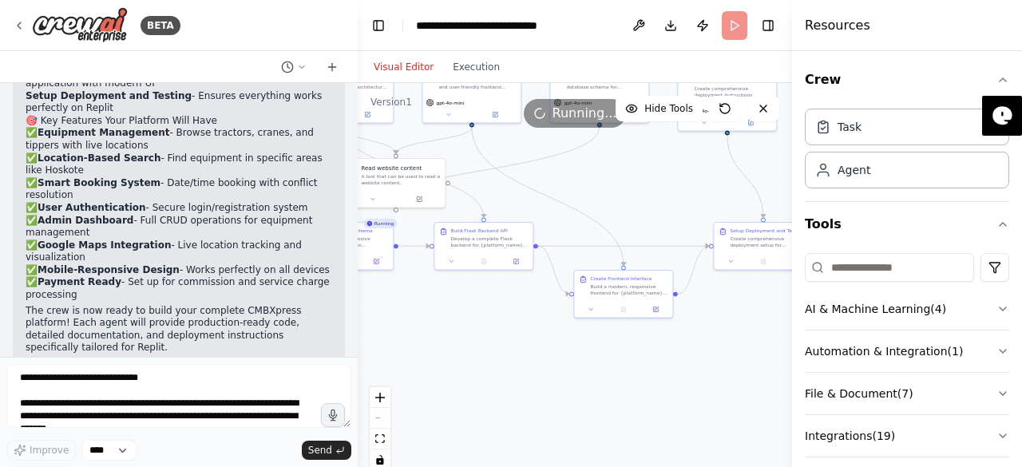
drag, startPoint x: 538, startPoint y: 317, endPoint x: 567, endPoint y: 353, distance: 46.0
click at [567, 353] on div ".deletable-edge-delete-btn { width: 20px; height: 20px; border: 0px solid #ffff…" at bounding box center [575, 282] width 434 height 399
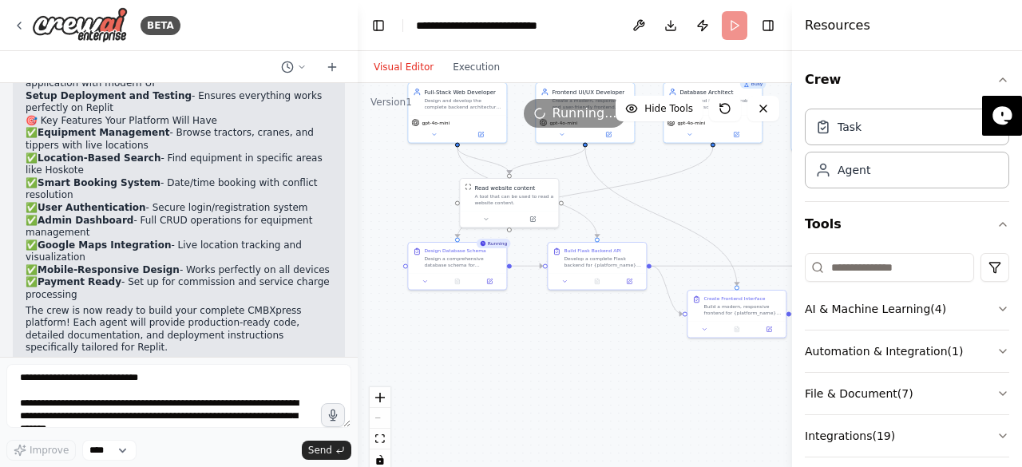
drag, startPoint x: 546, startPoint y: 338, endPoint x: 659, endPoint y: 358, distance: 115.1
click at [659, 358] on div ".deletable-edge-delete-btn { width: 20px; height: 20px; border: 0px solid #ffff…" at bounding box center [575, 282] width 434 height 399
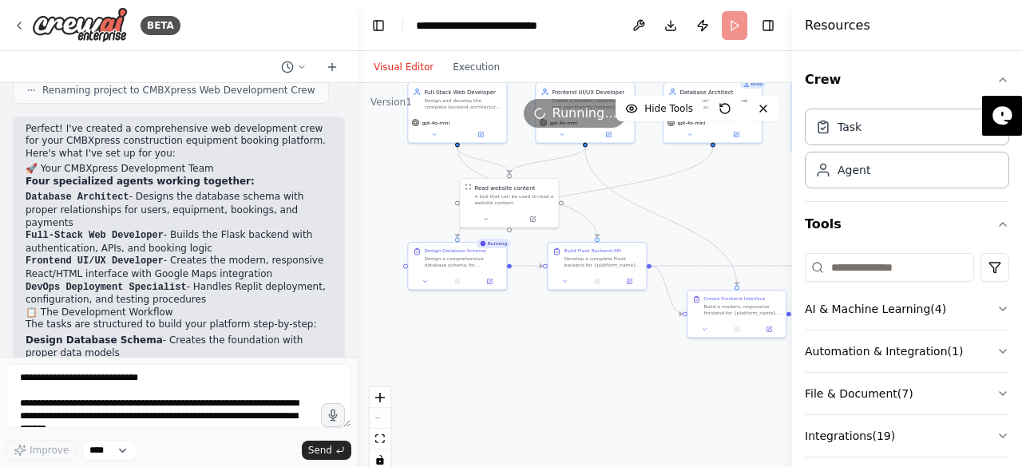
scroll to position [1488, 0]
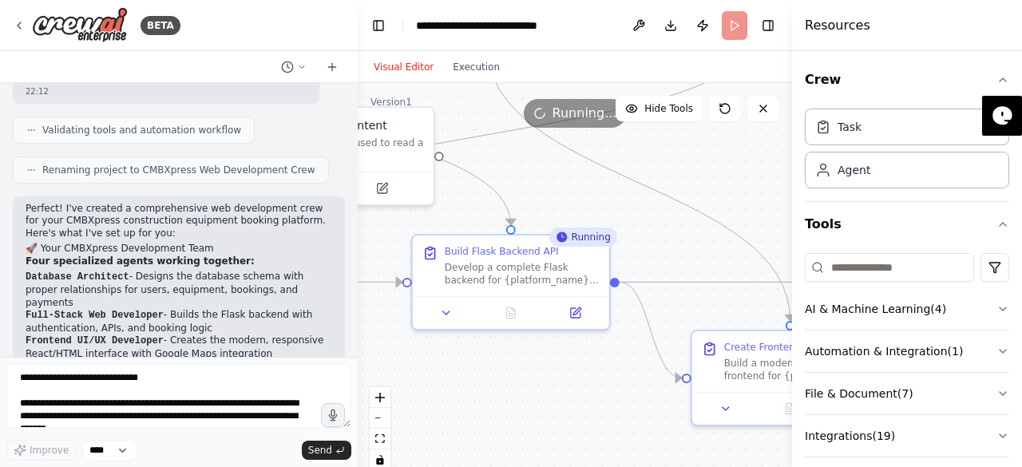
drag, startPoint x: 611, startPoint y: 287, endPoint x: 591, endPoint y: 390, distance: 105.5
click at [591, 390] on div ".deletable-edge-delete-btn { width: 20px; height: 20px; border: 0px solid #ffff…" at bounding box center [575, 282] width 434 height 399
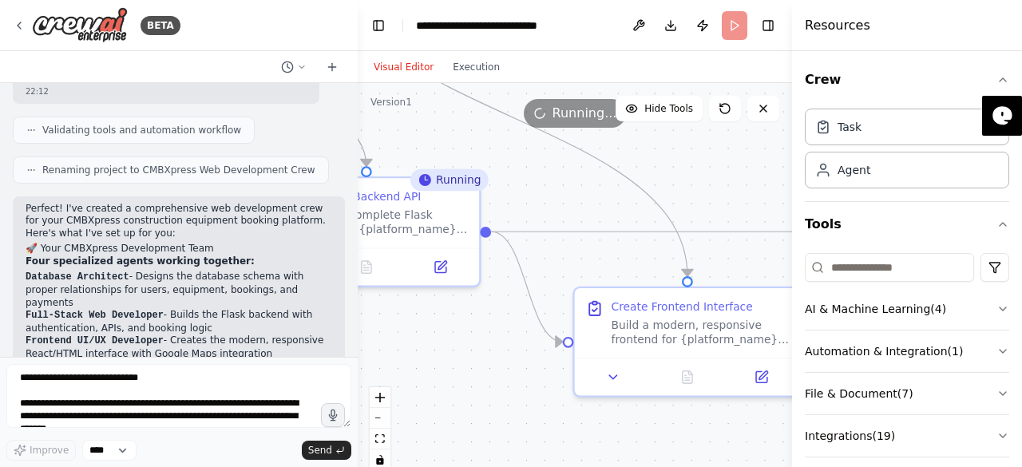
drag, startPoint x: 591, startPoint y: 383, endPoint x: 457, endPoint y: 349, distance: 137.6
click at [457, 349] on div ".deletable-edge-delete-btn { width: 20px; height: 20px; border: 0px solid #ffff…" at bounding box center [575, 282] width 434 height 399
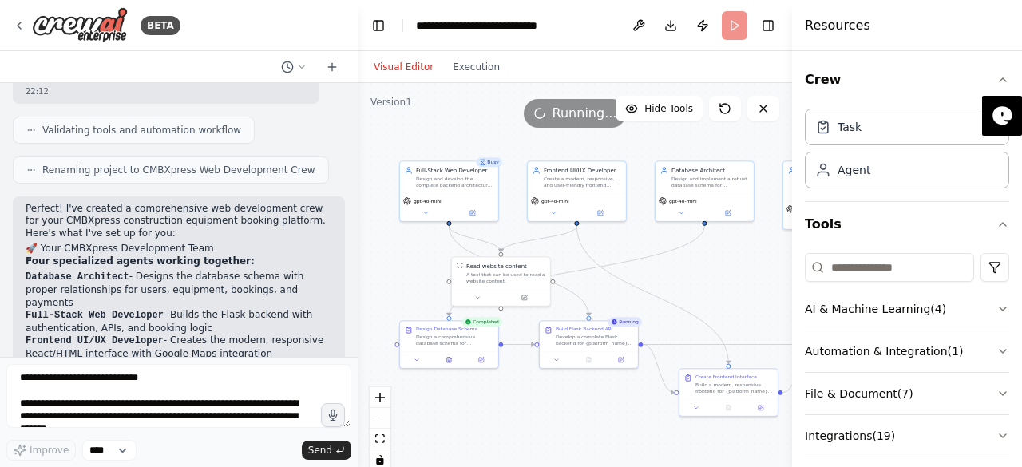
drag, startPoint x: 473, startPoint y: 351, endPoint x: 632, endPoint y: 395, distance: 165.6
click at [632, 395] on div ".deletable-edge-delete-btn { width: 20px; height: 20px; border: 0px solid #ffff…" at bounding box center [575, 282] width 434 height 399
click at [452, 358] on icon at bounding box center [448, 358] width 6 height 6
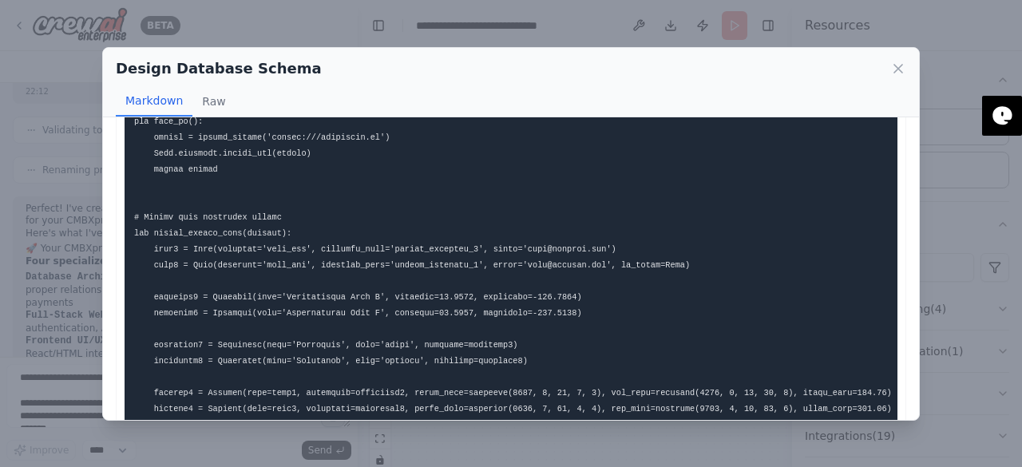
scroll to position [1960, 0]
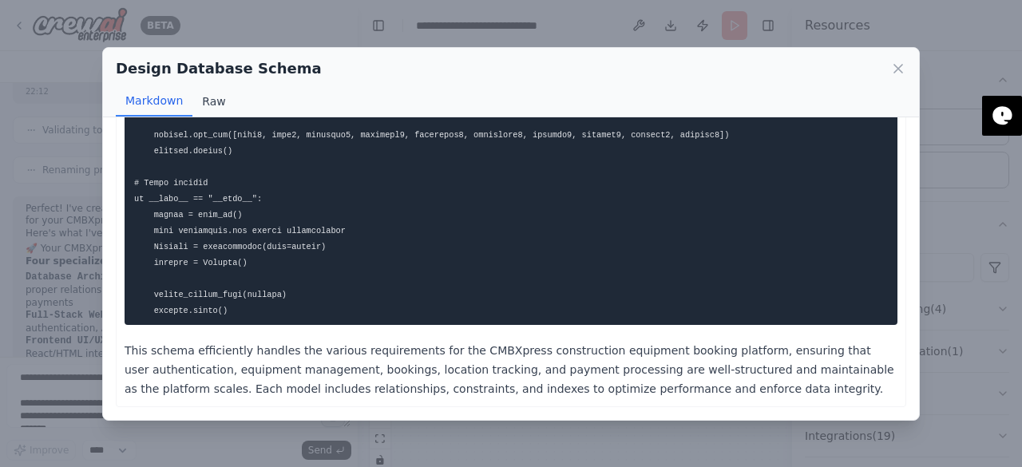
click at [212, 101] on button "Raw" at bounding box center [213, 101] width 42 height 30
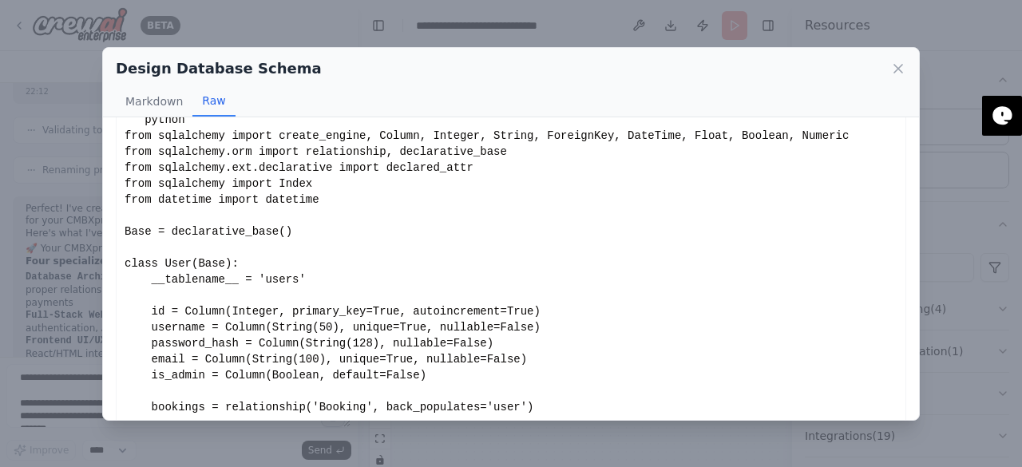
scroll to position [0, 0]
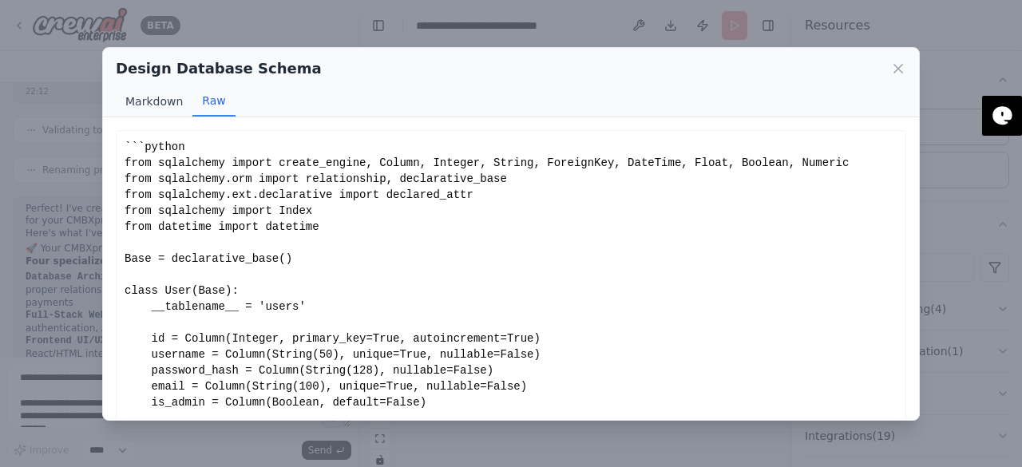
click at [161, 109] on button "Markdown" at bounding box center [154, 101] width 77 height 30
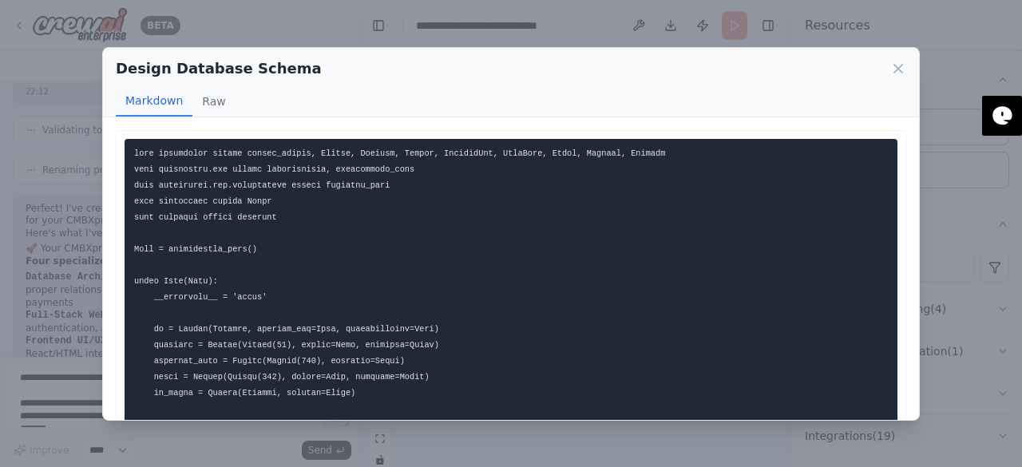
click at [85, 140] on div "Design Database Schema Markdown Raw This schema efficiently handles the various…" at bounding box center [511, 233] width 1022 height 467
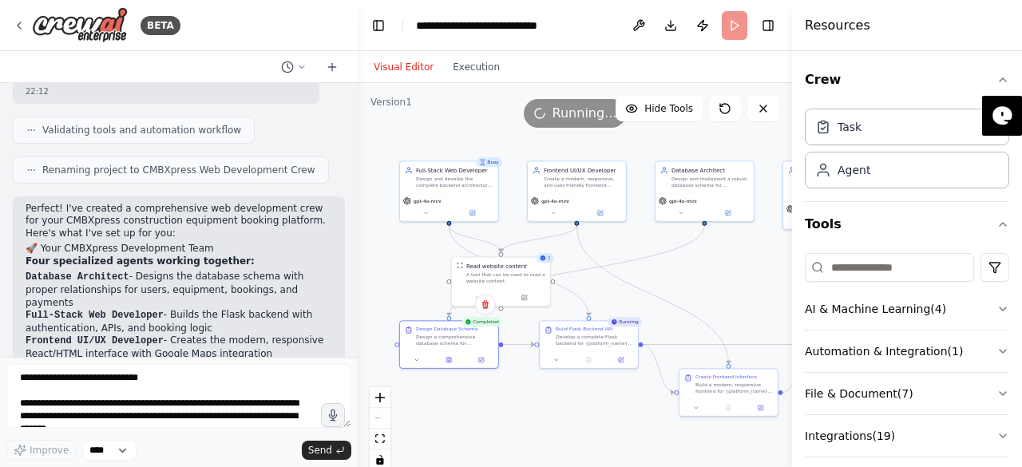
click at [550, 387] on div ".deletable-edge-delete-btn { width: 20px; height: 20px; border: 0px solid #ffff…" at bounding box center [575, 282] width 434 height 399
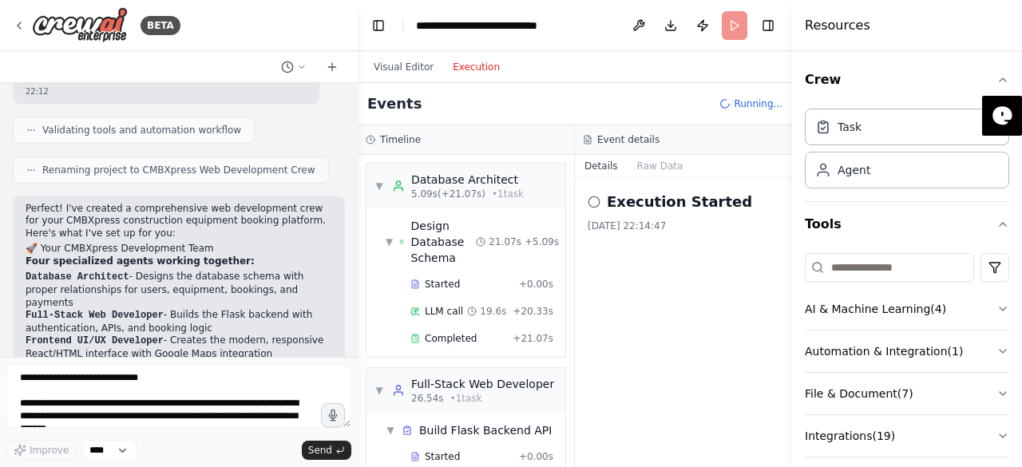
click at [490, 67] on button "Execution" at bounding box center [476, 66] width 66 height 19
click at [600, 199] on div "Execution Started" at bounding box center [683, 202] width 192 height 22
click at [598, 200] on icon at bounding box center [593, 202] width 13 height 13
click at [642, 165] on button "Raw Data" at bounding box center [659, 166] width 65 height 22
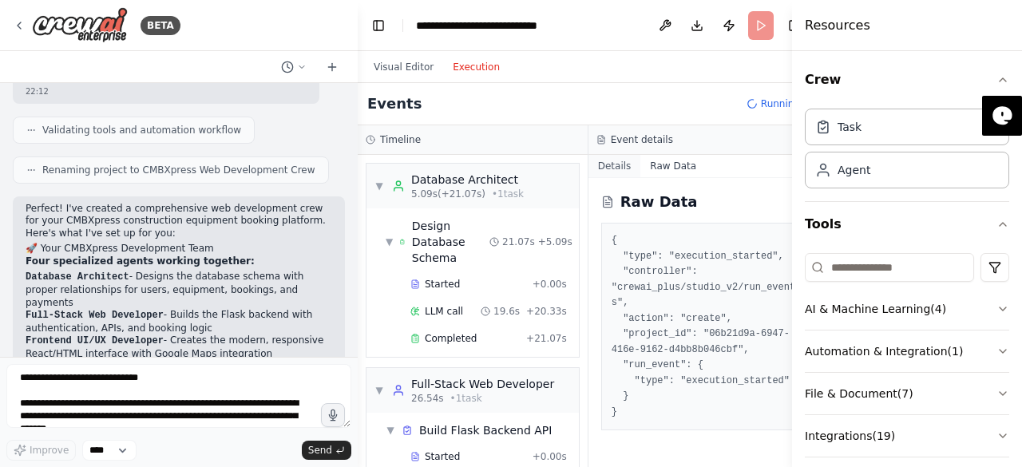
click at [599, 166] on button "Details" at bounding box center [614, 166] width 53 height 22
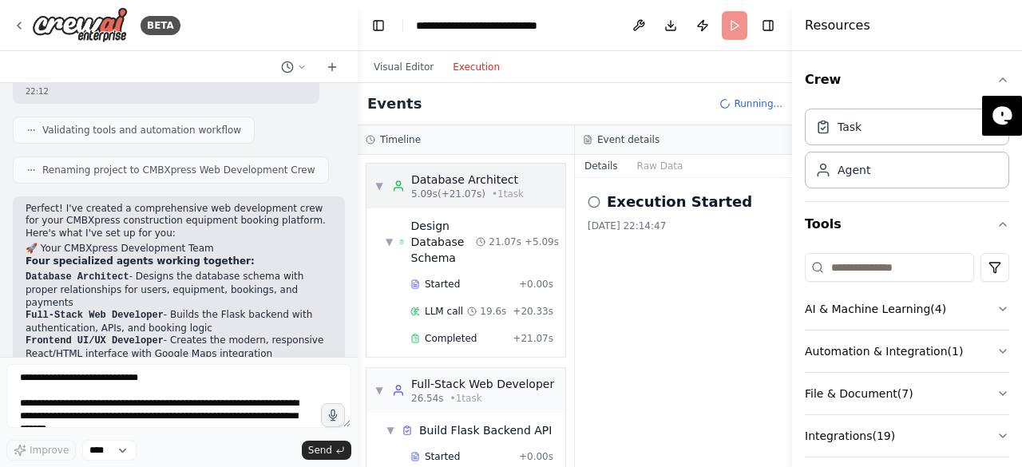
click at [441, 183] on div "Database Architect" at bounding box center [467, 180] width 113 height 16
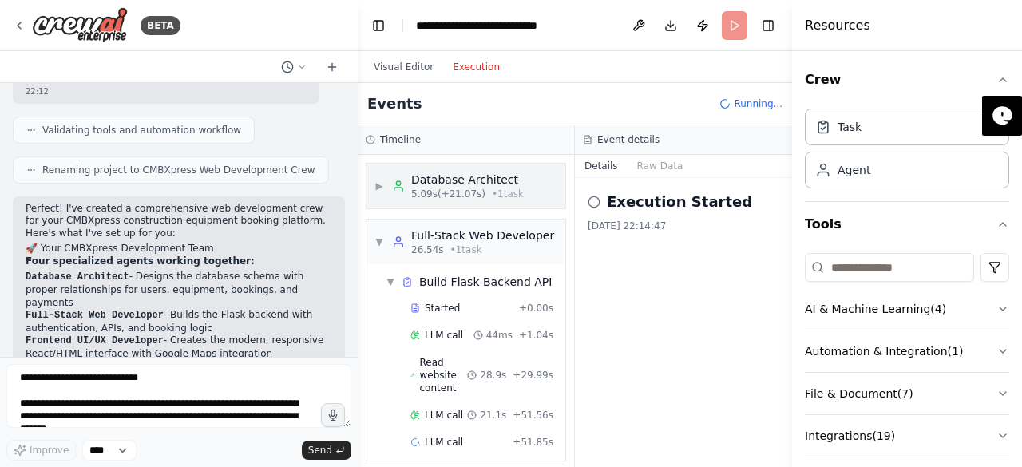
click at [378, 181] on span "▶" at bounding box center [379, 186] width 10 height 13
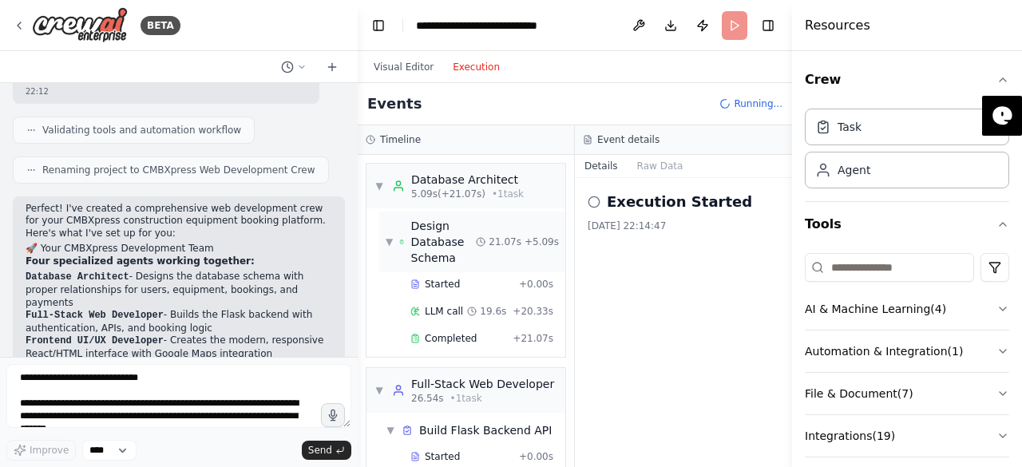
click at [394, 243] on div "▼ Design Database Schema" at bounding box center [431, 242] width 90 height 48
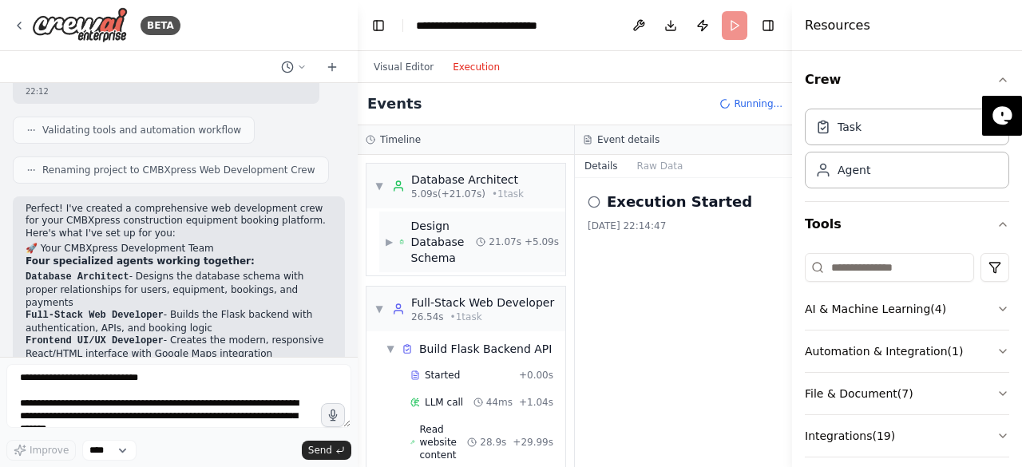
click at [393, 243] on span "▶" at bounding box center [389, 241] width 7 height 13
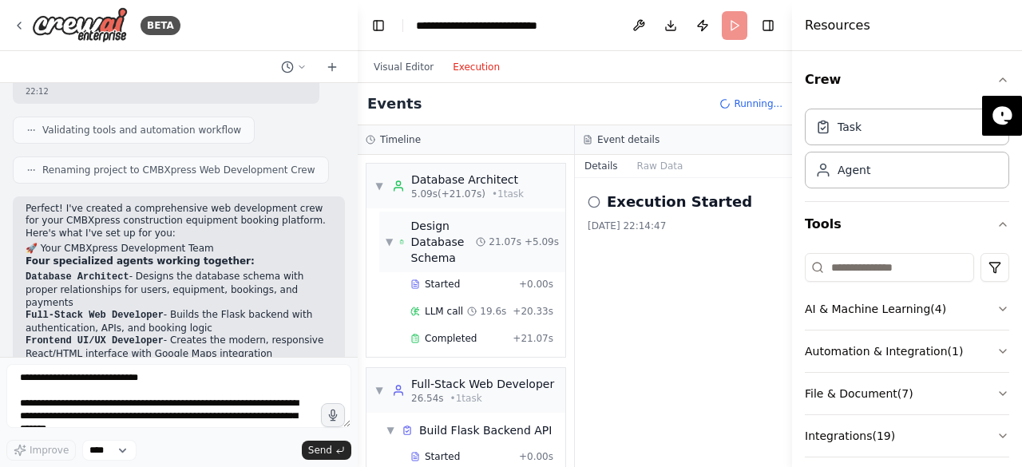
click at [394, 243] on div "▼ Design Database Schema" at bounding box center [431, 242] width 90 height 48
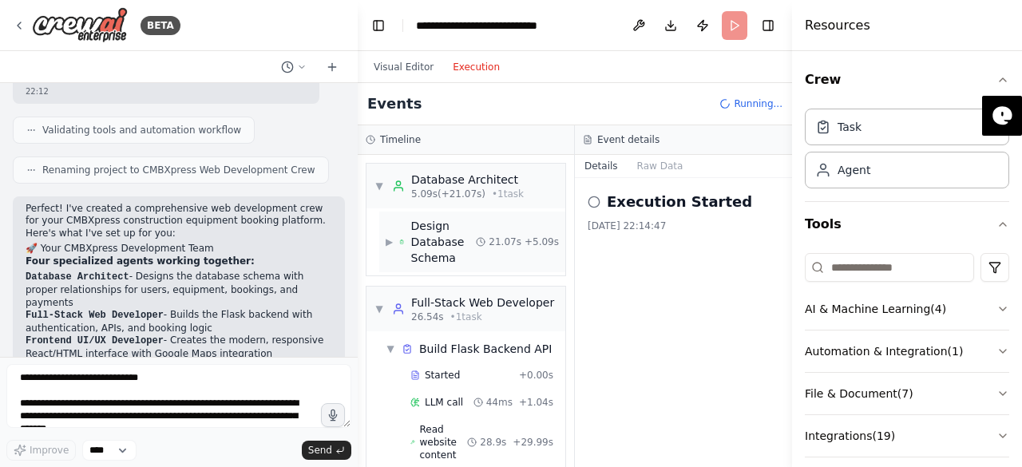
click at [393, 243] on span "▶" at bounding box center [389, 241] width 7 height 13
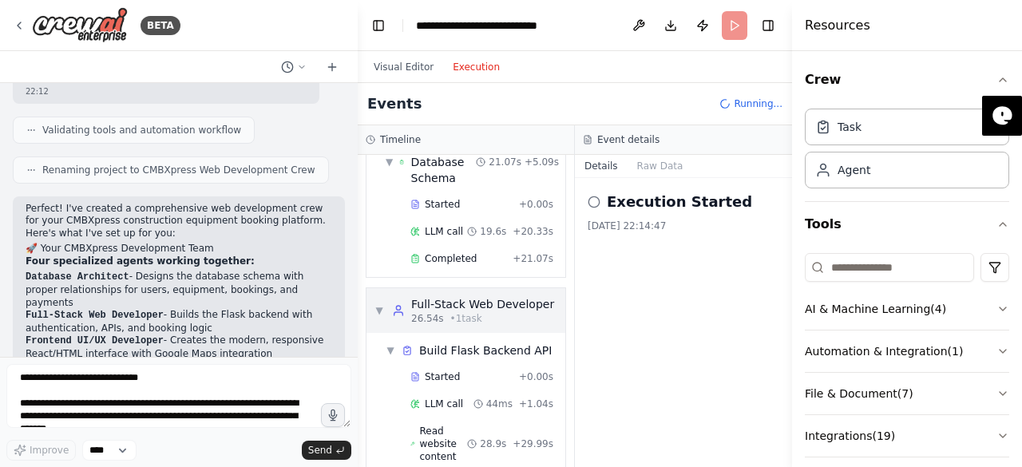
scroll to position [196, 0]
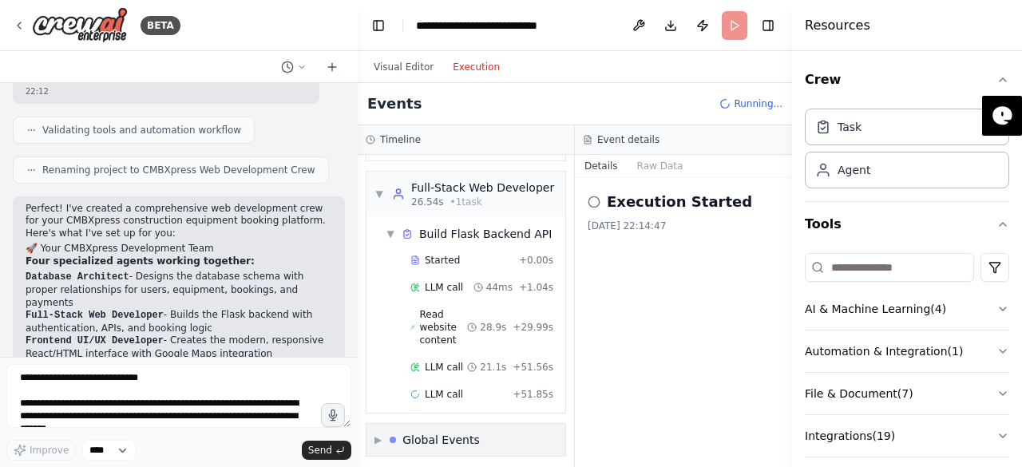
click at [396, 437] on div at bounding box center [393, 440] width 6 height 6
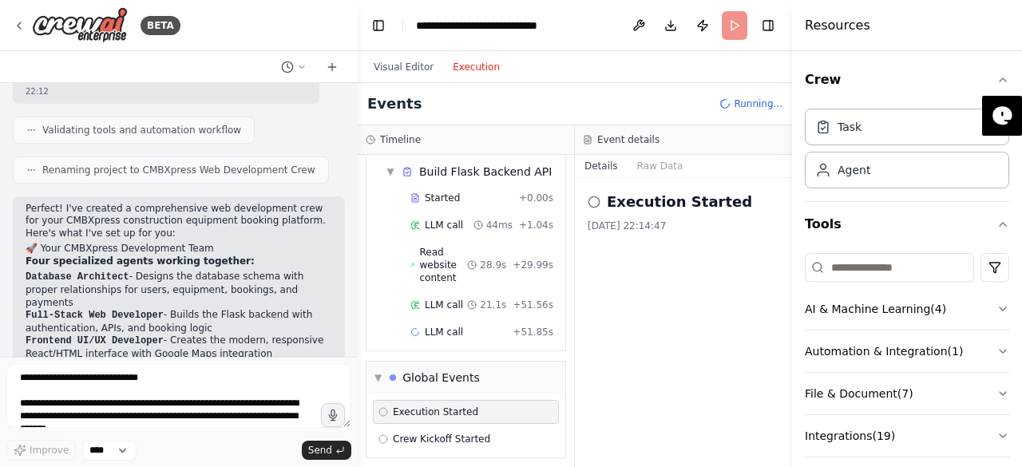
scroll to position [259, 0]
click at [388, 408] on div "Execution Started" at bounding box center [428, 411] width 100 height 13
click at [385, 406] on icon at bounding box center [383, 411] width 10 height 10
click at [386, 433] on icon at bounding box center [383, 438] width 10 height 10
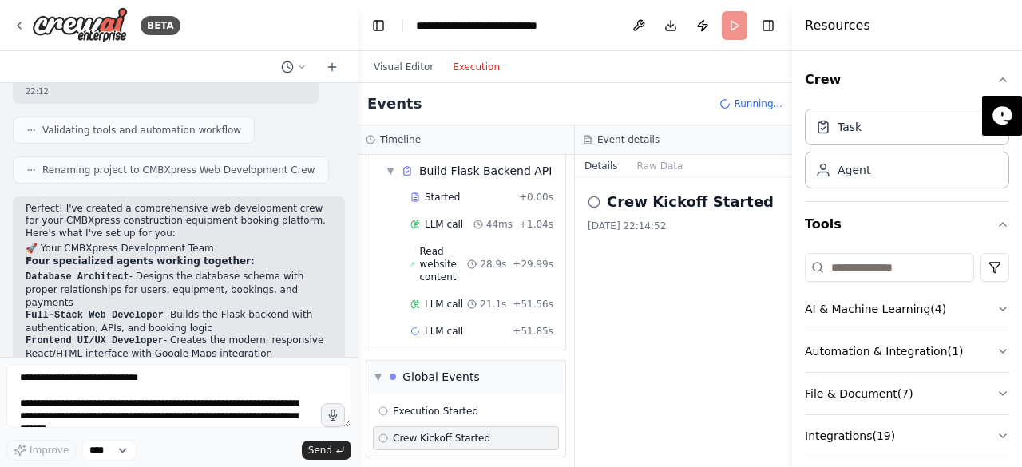
click at [585, 181] on div "Crew Kickoff Started [DATE] 22:14:52" at bounding box center [683, 322] width 217 height 289
drag, startPoint x: 587, startPoint y: 196, endPoint x: 619, endPoint y: 218, distance: 38.3
click at [590, 196] on icon at bounding box center [593, 202] width 13 height 13
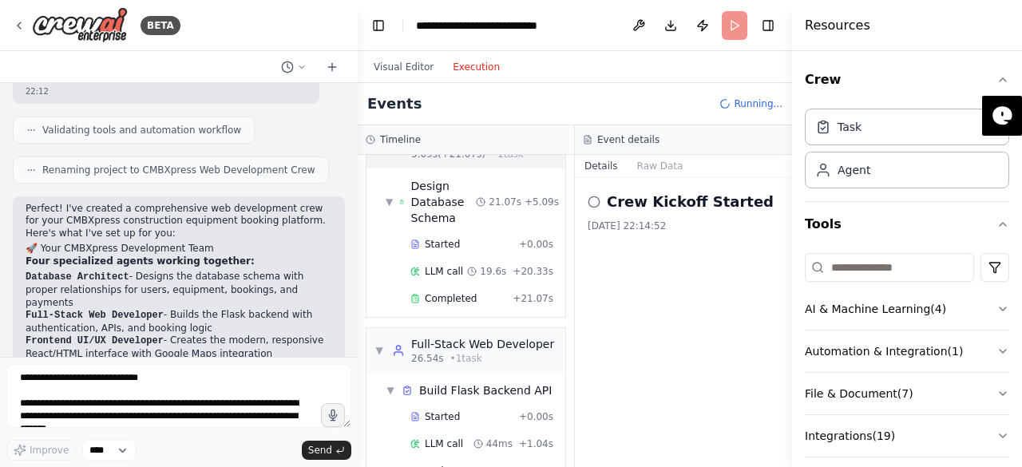
scroll to position [0, 0]
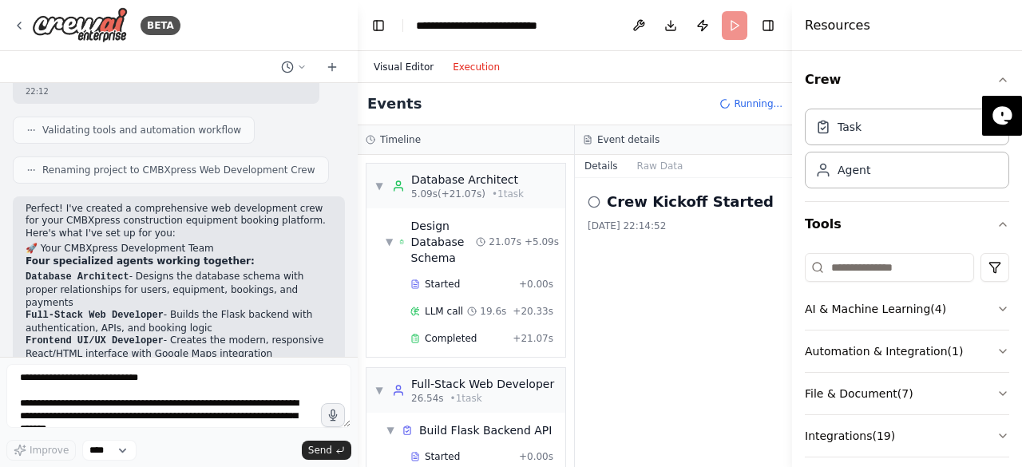
click at [402, 61] on button "Visual Editor" at bounding box center [403, 66] width 79 height 19
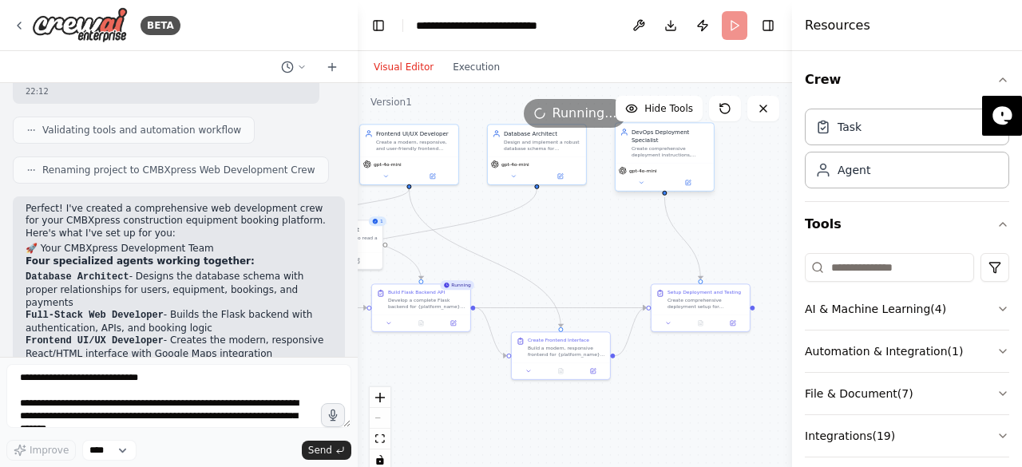
drag, startPoint x: 712, startPoint y: 315, endPoint x: 619, endPoint y: 156, distance: 185.0
click at [541, 264] on div ".deletable-edge-delete-btn { width: 20px; height: 20px; border: 0px solid #ffff…" at bounding box center [575, 282] width 434 height 399
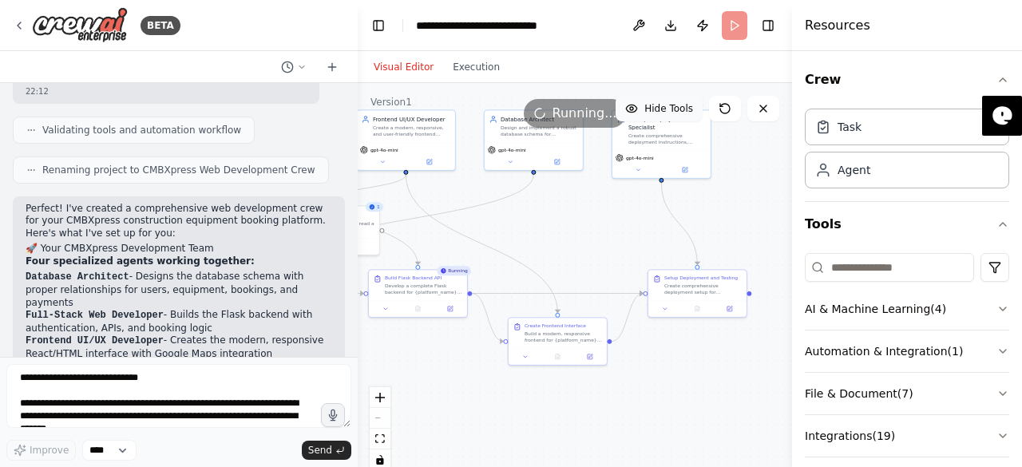
click at [667, 113] on span "Hide Tools" at bounding box center [668, 108] width 49 height 13
click at [667, 113] on span "Show Tools" at bounding box center [666, 108] width 53 height 13
click at [667, 113] on span "Hide Tools" at bounding box center [668, 108] width 49 height 13
click at [667, 113] on span "Show Tools" at bounding box center [666, 108] width 53 height 13
click at [667, 113] on span "Hide Tools" at bounding box center [668, 108] width 49 height 13
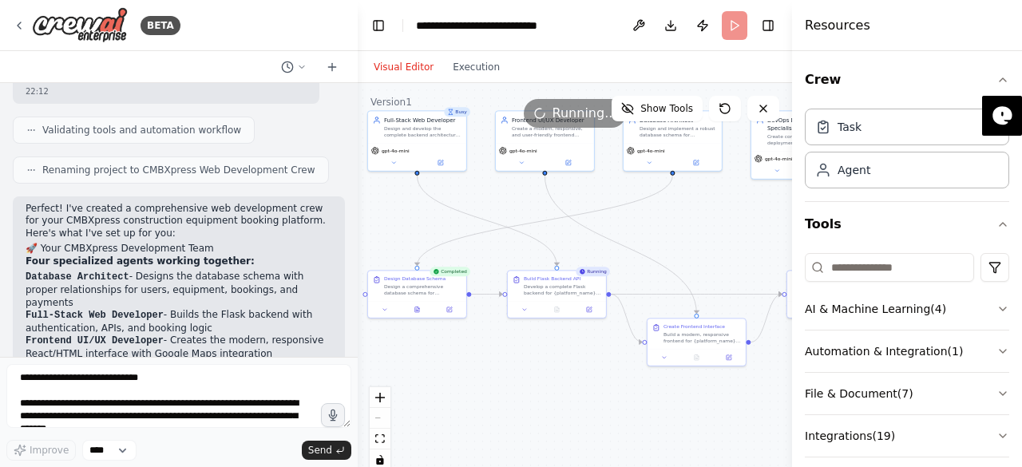
drag, startPoint x: 517, startPoint y: 206, endPoint x: 656, endPoint y: 207, distance: 138.9
click at [656, 207] on div ".deletable-edge-delete-btn { width: 20px; height: 20px; border: 0px solid #ffff…" at bounding box center [575, 282] width 434 height 399
click at [675, 109] on span "Show Tools" at bounding box center [666, 108] width 53 height 13
click at [675, 109] on span "Hide Tools" at bounding box center [668, 108] width 49 height 13
click at [675, 109] on span "Show Tools" at bounding box center [666, 108] width 53 height 13
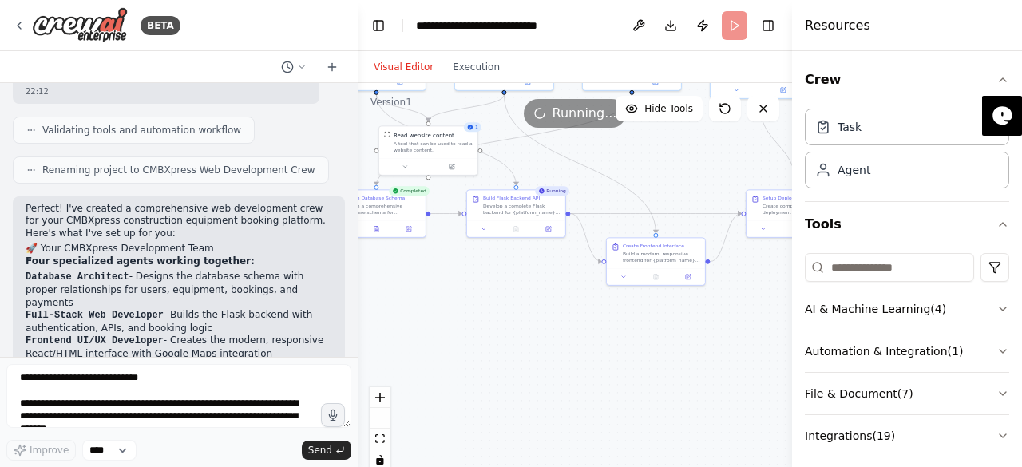
drag, startPoint x: 570, startPoint y: 394, endPoint x: 573, endPoint y: 331, distance: 62.3
click at [572, 331] on div ".deletable-edge-delete-btn { width: 20px; height: 20px; border: 0px solid #ffff…" at bounding box center [575, 282] width 434 height 399
click at [674, 19] on button "Download" at bounding box center [671, 25] width 26 height 29
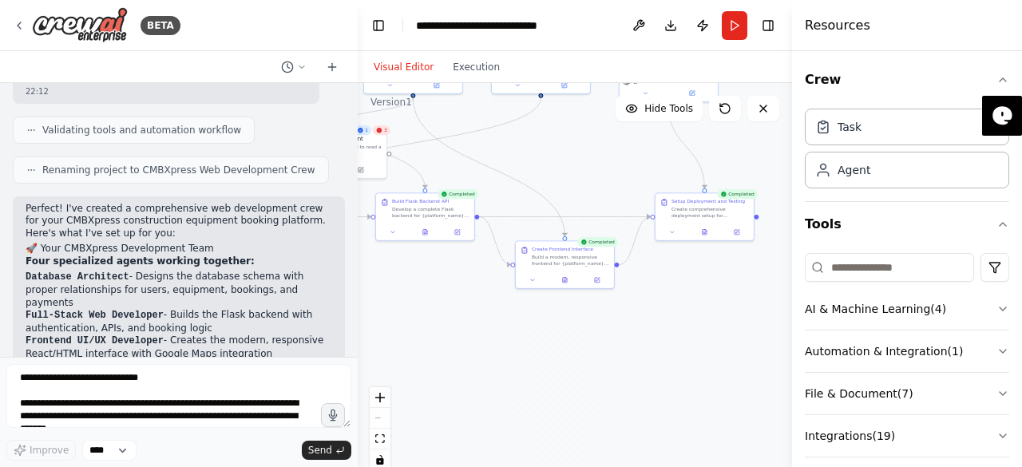
drag, startPoint x: 458, startPoint y: 296, endPoint x: 285, endPoint y: 328, distance: 176.1
click at [366, 299] on div ".deletable-edge-delete-btn { width: 20px; height: 20px; border: 0px solid #ffff…" at bounding box center [575, 282] width 434 height 399
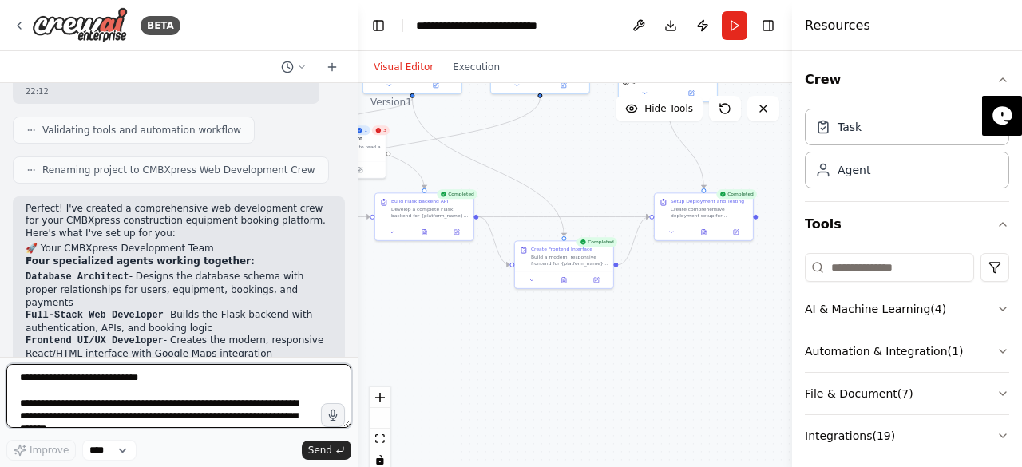
click at [134, 376] on textarea "**********" at bounding box center [178, 396] width 345 height 64
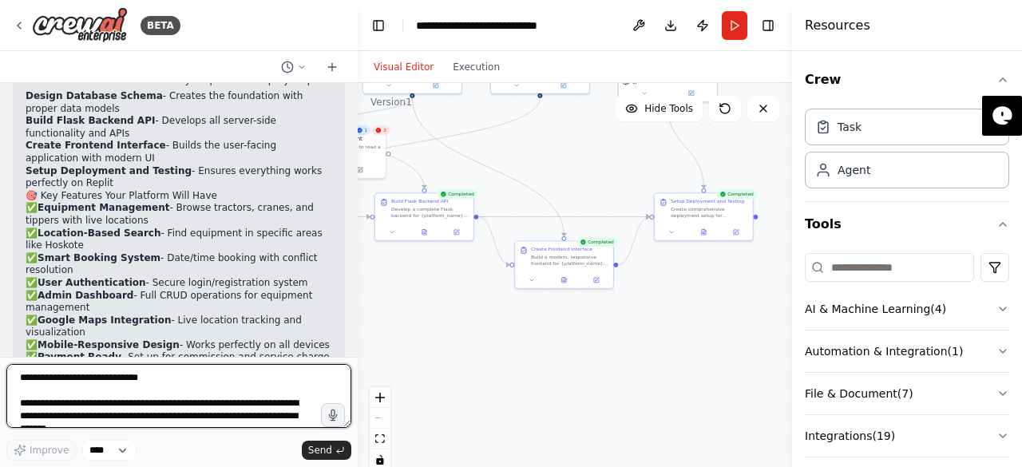
scroll to position [1887, 0]
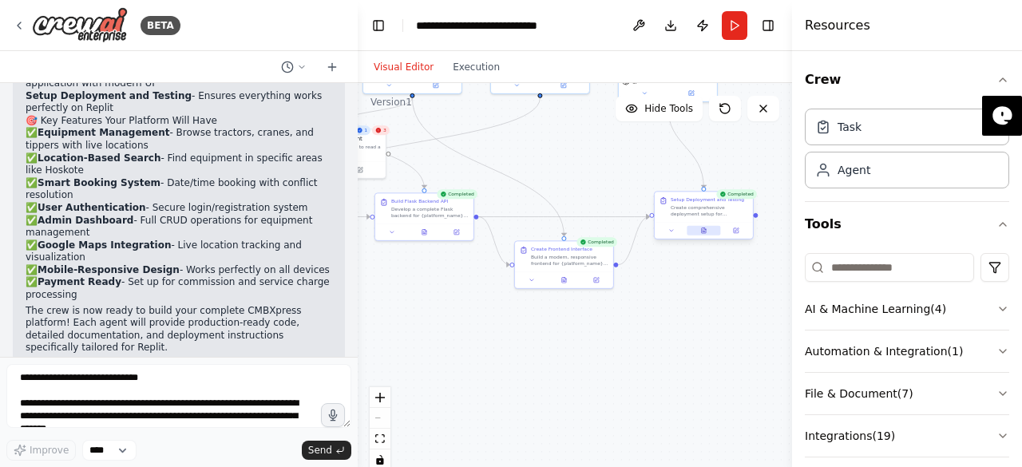
click at [709, 232] on button at bounding box center [703, 231] width 34 height 10
click at [706, 304] on div ".deletable-edge-delete-btn { width: 20px; height: 20px; border: 0px solid #ffff…" at bounding box center [575, 282] width 434 height 399
click at [848, 317] on button "AI & Machine Learning ( 4 )" at bounding box center [907, 309] width 204 height 42
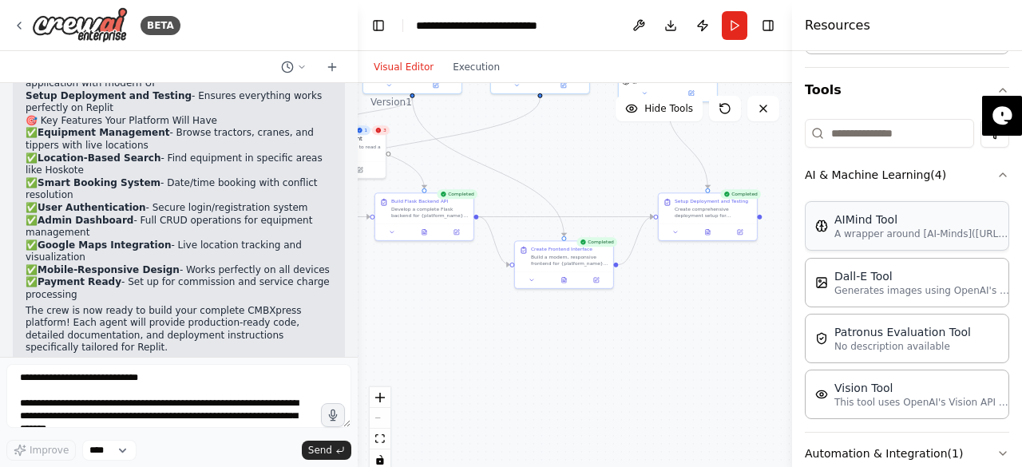
scroll to position [160, 0]
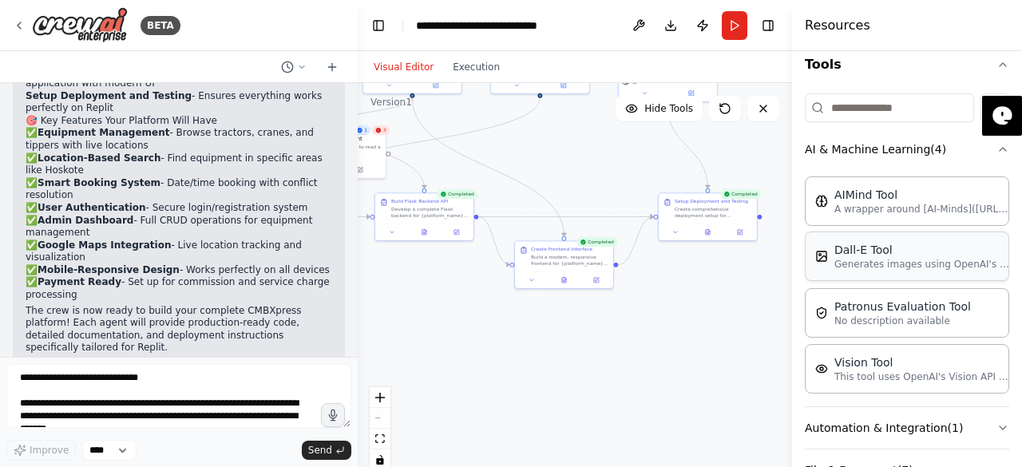
click at [856, 267] on p "Generates images using OpenAI's Dall-E model." at bounding box center [922, 264] width 176 height 13
click at [855, 264] on p "Generates images using OpenAI's Dall-E model." at bounding box center [922, 264] width 176 height 13
drag, startPoint x: 657, startPoint y: 301, endPoint x: 695, endPoint y: 311, distance: 39.5
click at [695, 311] on div "Dall-E Tool Generates images using OpenAI's Dall-E model." at bounding box center [708, 295] width 98 height 32
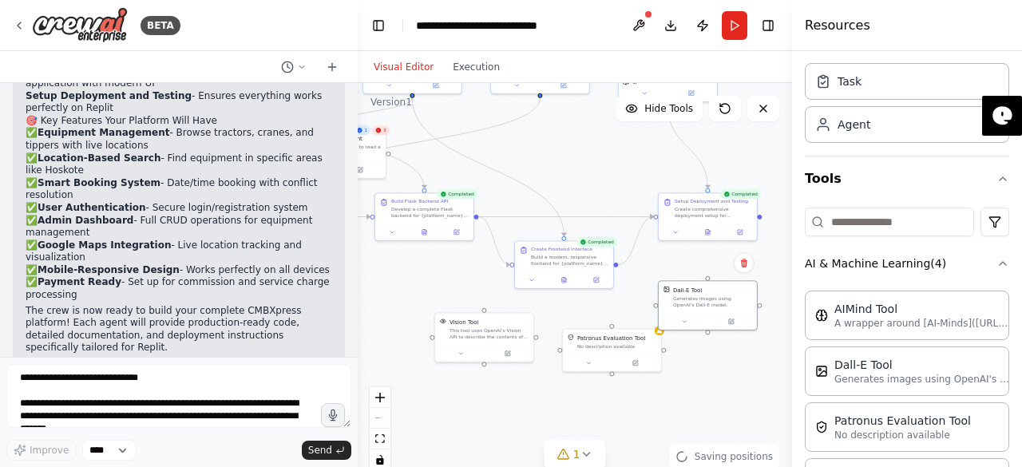
scroll to position [12, 0]
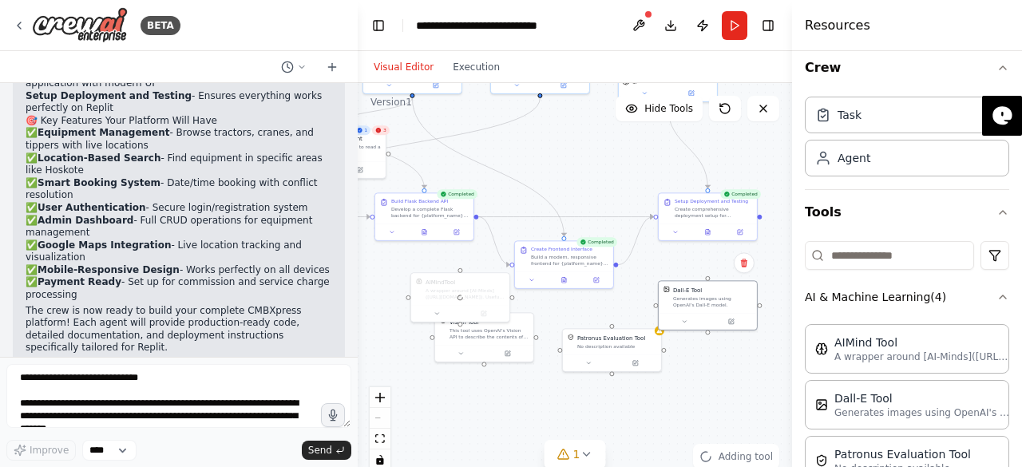
click at [536, 398] on div ".deletable-edge-delete-btn { width: 20px; height: 20px; border: 0px solid #ffff…" at bounding box center [575, 282] width 434 height 399
drag, startPoint x: 477, startPoint y: 307, endPoint x: 445, endPoint y: 292, distance: 35.7
click at [445, 291] on button at bounding box center [451, 296] width 45 height 10
drag, startPoint x: 465, startPoint y: 330, endPoint x: 465, endPoint y: 348, distance: 18.4
click at [465, 348] on div "Vision Tool" at bounding box center [464, 344] width 30 height 8
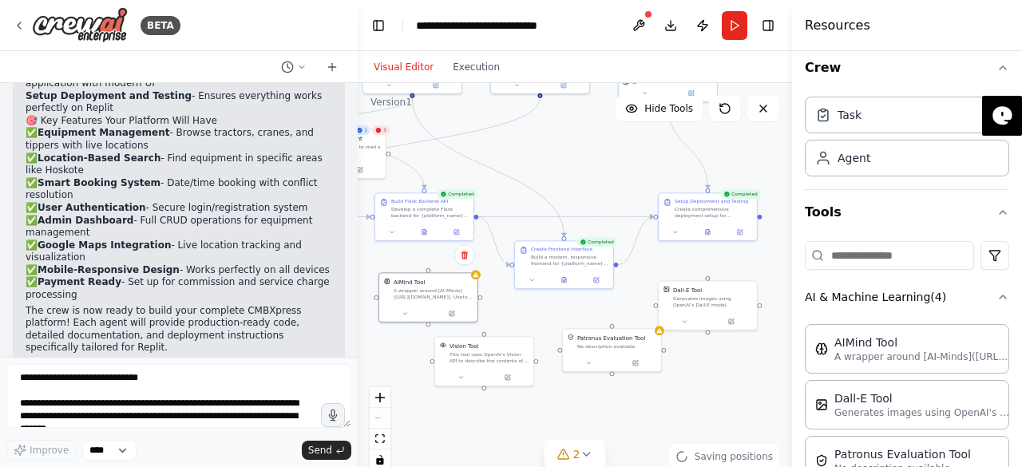
drag, startPoint x: 447, startPoint y: 303, endPoint x: 442, endPoint y: 315, distance: 12.9
click at [442, 315] on div at bounding box center [428, 313] width 98 height 17
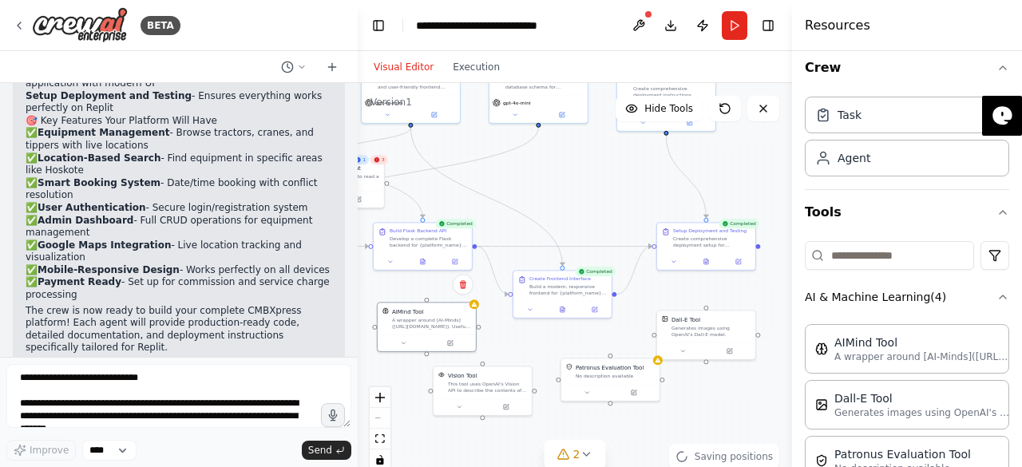
drag, startPoint x: 478, startPoint y: 223, endPoint x: 477, endPoint y: 253, distance: 29.6
click at [477, 253] on div ".deletable-edge-delete-btn { width: 20px; height: 20px; border: 0px solid #ffff…" at bounding box center [575, 282] width 434 height 399
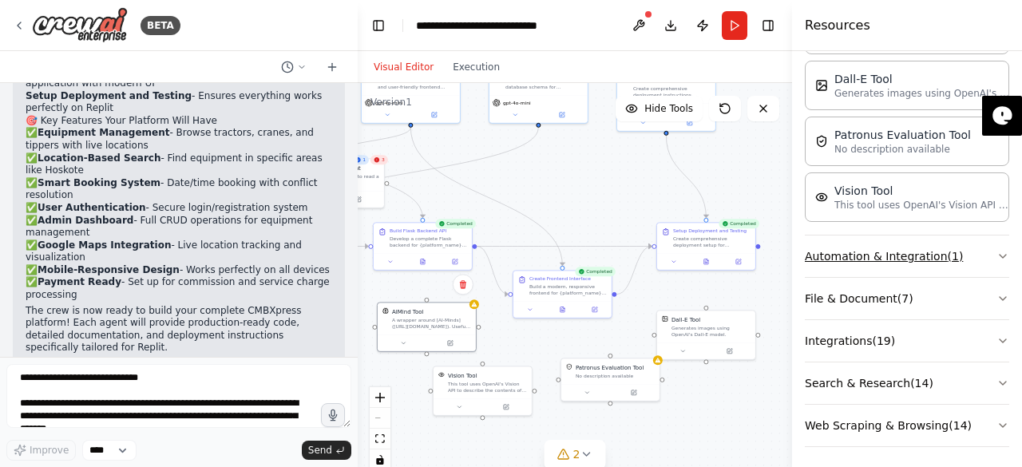
click at [866, 264] on button "Automation & Integration ( 1 )" at bounding box center [907, 256] width 204 height 42
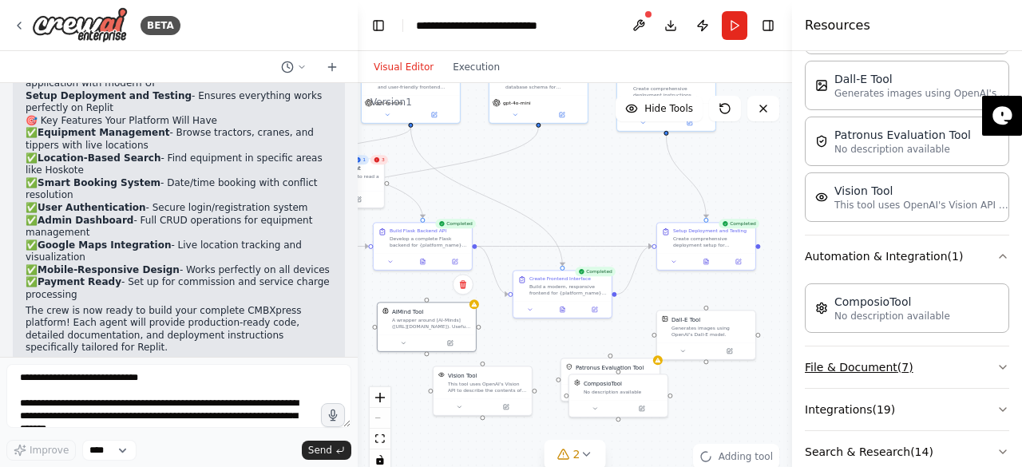
click at [924, 379] on button "File & Document ( 7 )" at bounding box center [907, 367] width 204 height 42
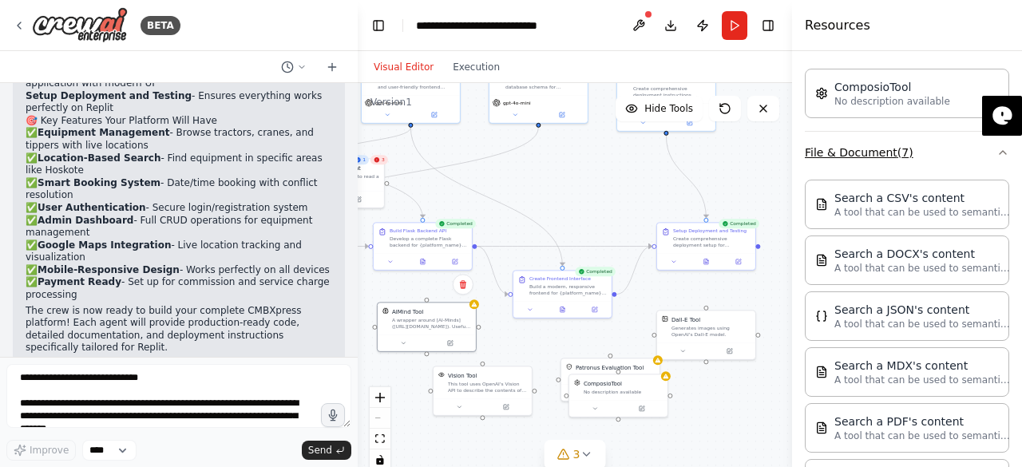
scroll to position [651, 0]
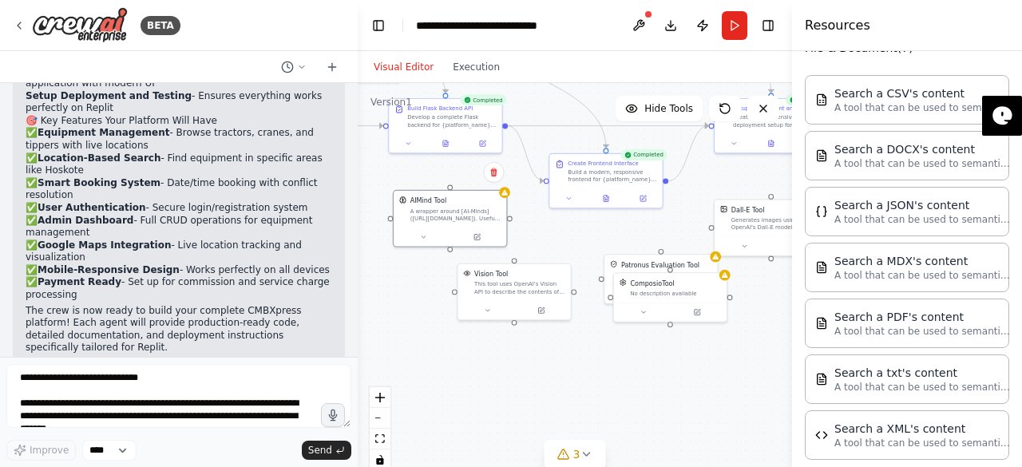
drag, startPoint x: 631, startPoint y: 311, endPoint x: 676, endPoint y: 216, distance: 104.3
click at [676, 216] on div ".deletable-edge-delete-btn { width: 20px; height: 20px; border: 0px solid #ffff…" at bounding box center [575, 282] width 434 height 399
click at [663, 371] on button at bounding box center [643, 365] width 52 height 11
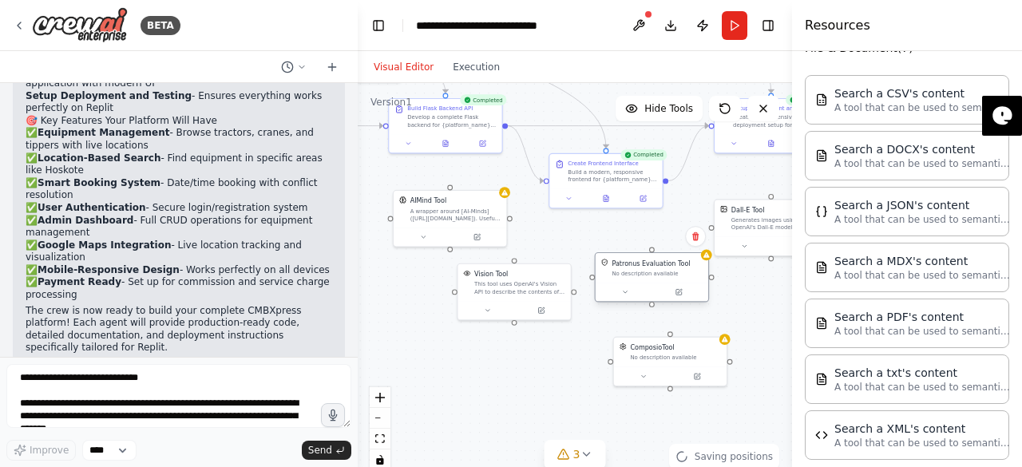
drag, startPoint x: 656, startPoint y: 301, endPoint x: 647, endPoint y: 299, distance: 8.9
click at [647, 299] on div at bounding box center [651, 292] width 113 height 19
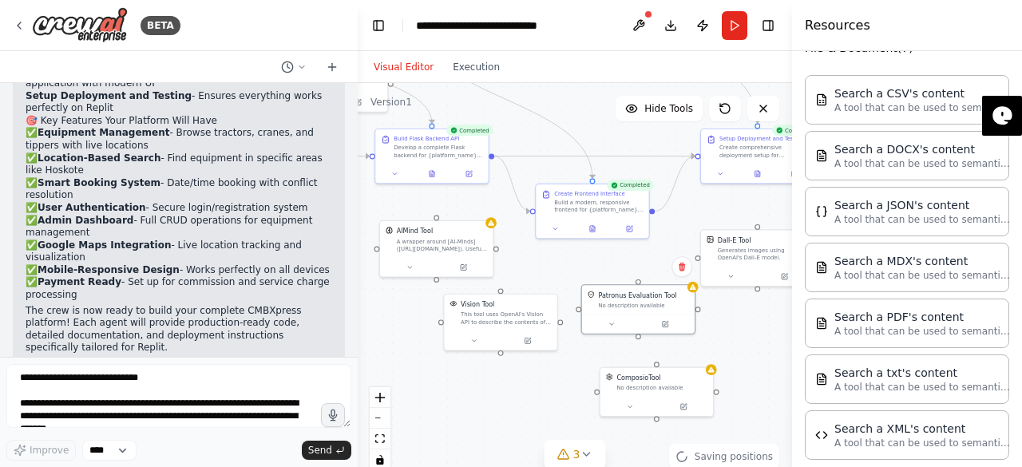
drag, startPoint x: 544, startPoint y: 189, endPoint x: 530, endPoint y: 220, distance: 33.2
click at [530, 220] on div ".deletable-edge-delete-btn { width: 20px; height: 20px; border: 0px solid #ffff…" at bounding box center [575, 282] width 434 height 399
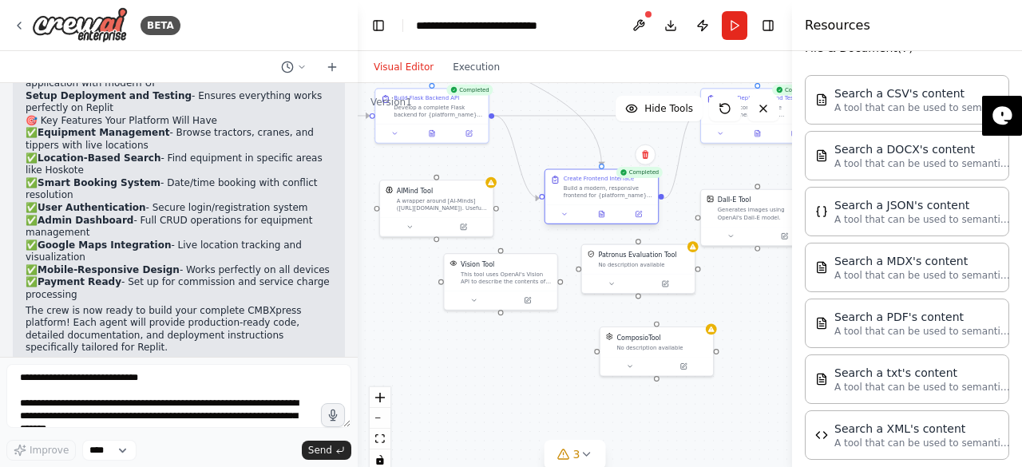
drag, startPoint x: 564, startPoint y: 208, endPoint x: 572, endPoint y: 199, distance: 11.3
click at [572, 199] on div "Build a modern, responsive frontend for {platform_name} using React/HTML/CSS/Ja…" at bounding box center [608, 191] width 89 height 14
click at [602, 287] on button at bounding box center [611, 281] width 52 height 11
click at [693, 373] on div at bounding box center [656, 364] width 113 height 19
click at [663, 368] on button at bounding box center [684, 364] width 52 height 11
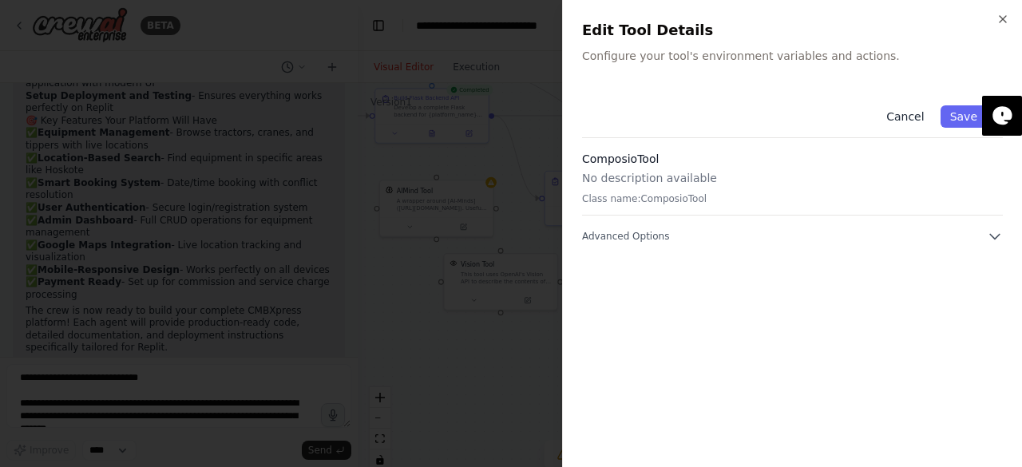
click at [915, 120] on button "Cancel" at bounding box center [904, 116] width 57 height 22
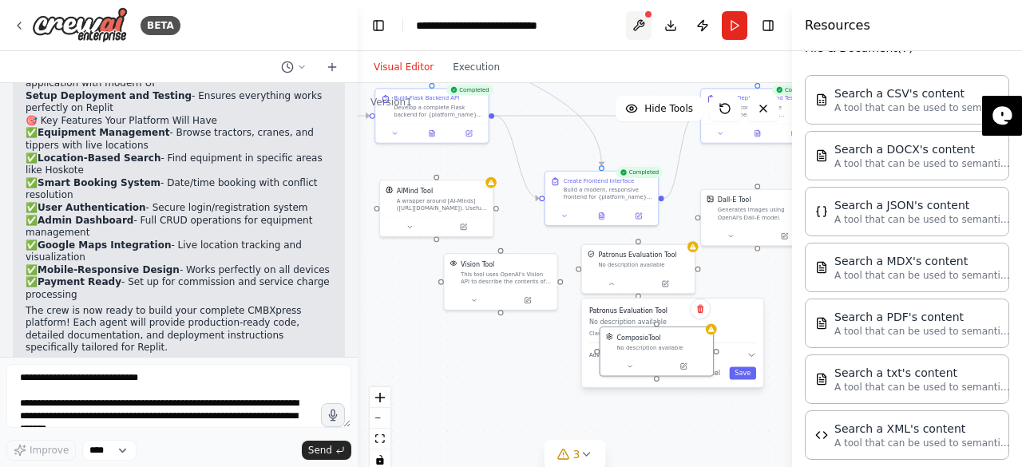
click at [645, 25] on button at bounding box center [639, 25] width 26 height 29
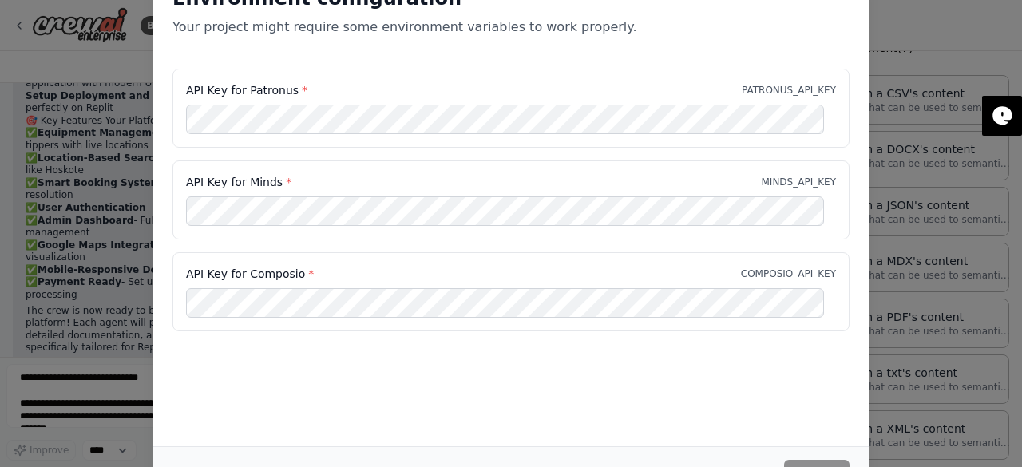
scroll to position [0, 0]
click at [907, 111] on div "Environment configuration Your project might require some environment variables…" at bounding box center [511, 233] width 1022 height 467
